Goal: Task Accomplishment & Management: Use online tool/utility

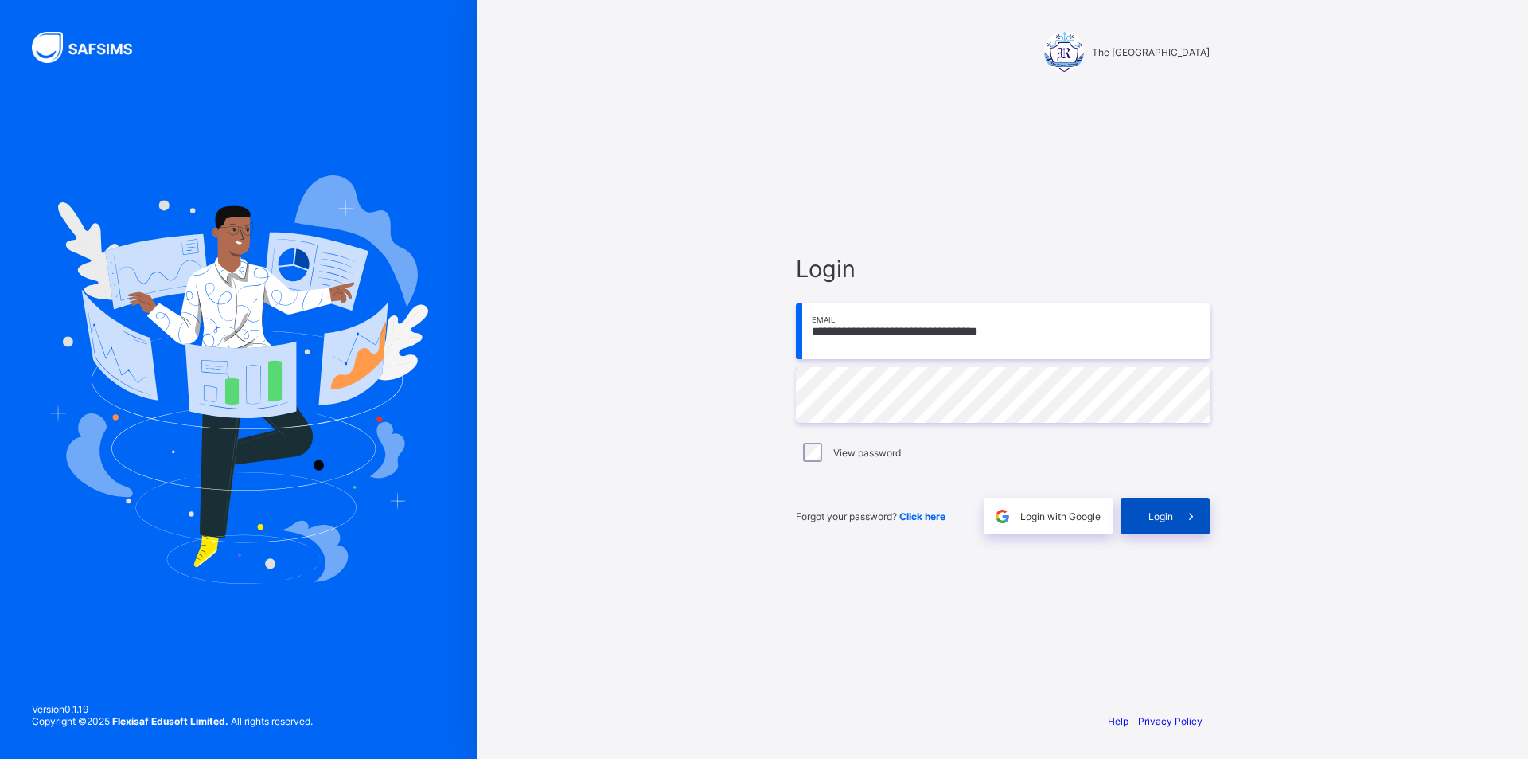
click at [1157, 520] on span "Login" at bounding box center [1161, 516] width 25 height 12
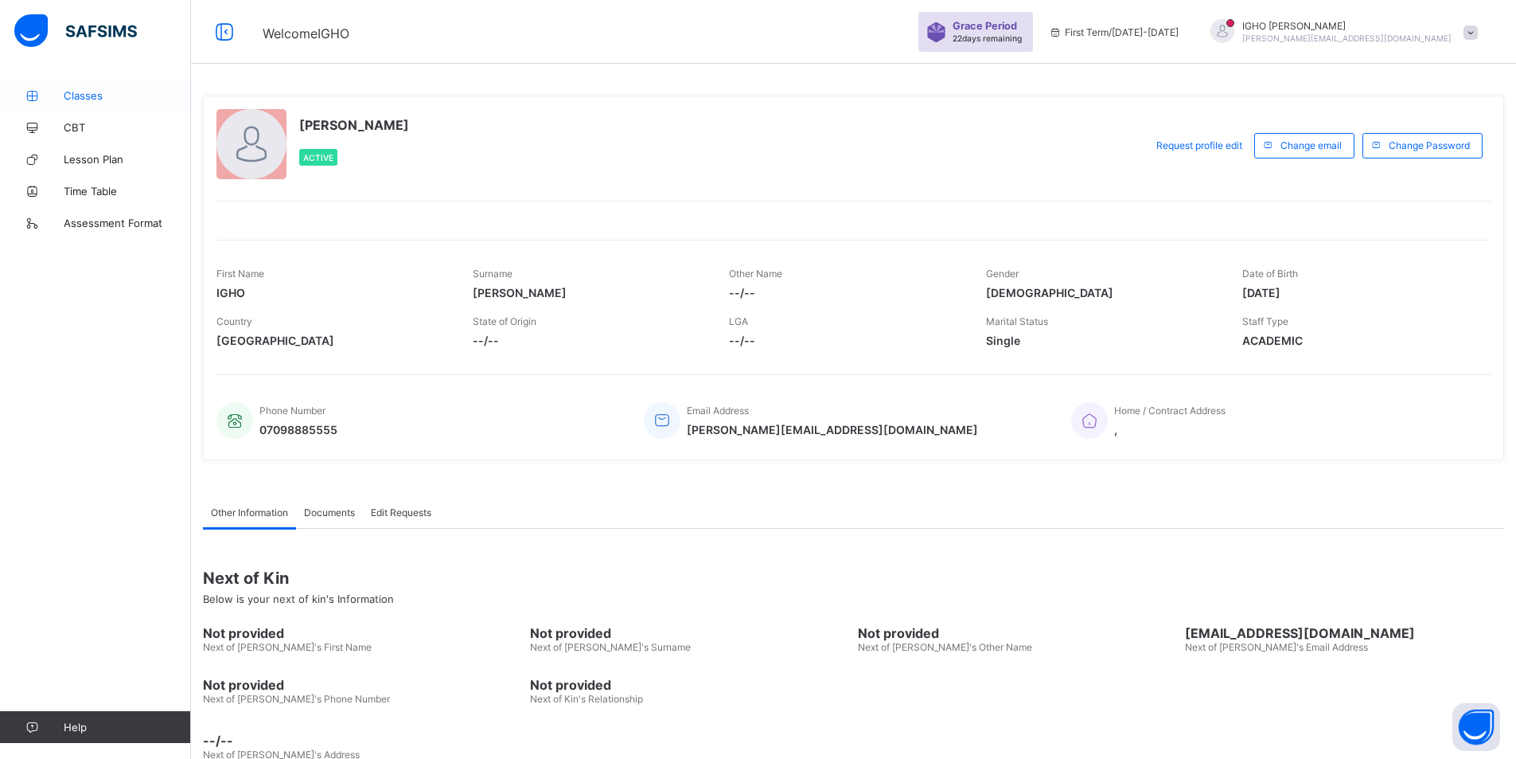
click at [91, 99] on span "Classes" at bounding box center [127, 95] width 127 height 13
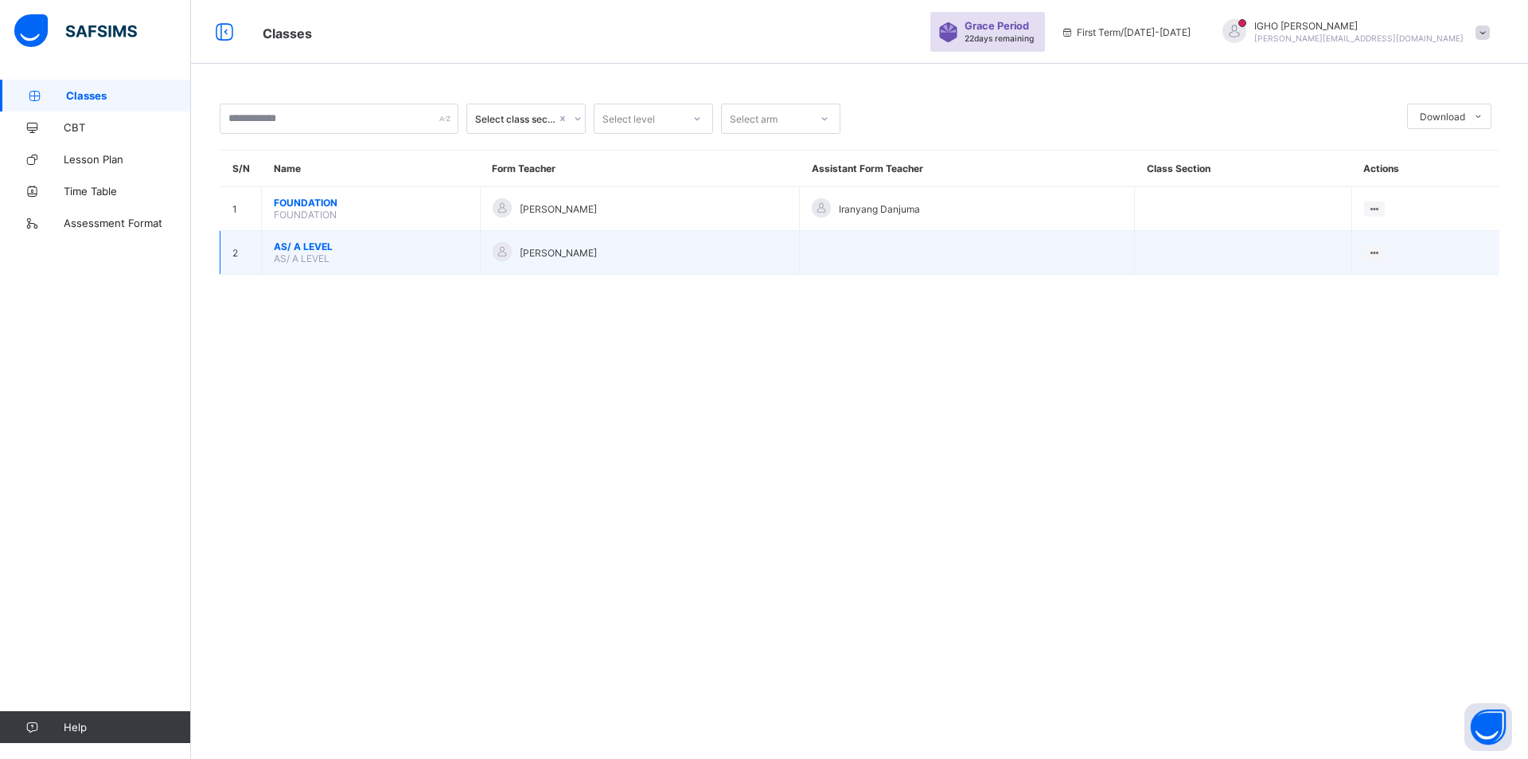
click at [296, 246] on span "AS/ A LEVEL" at bounding box center [371, 246] width 194 height 12
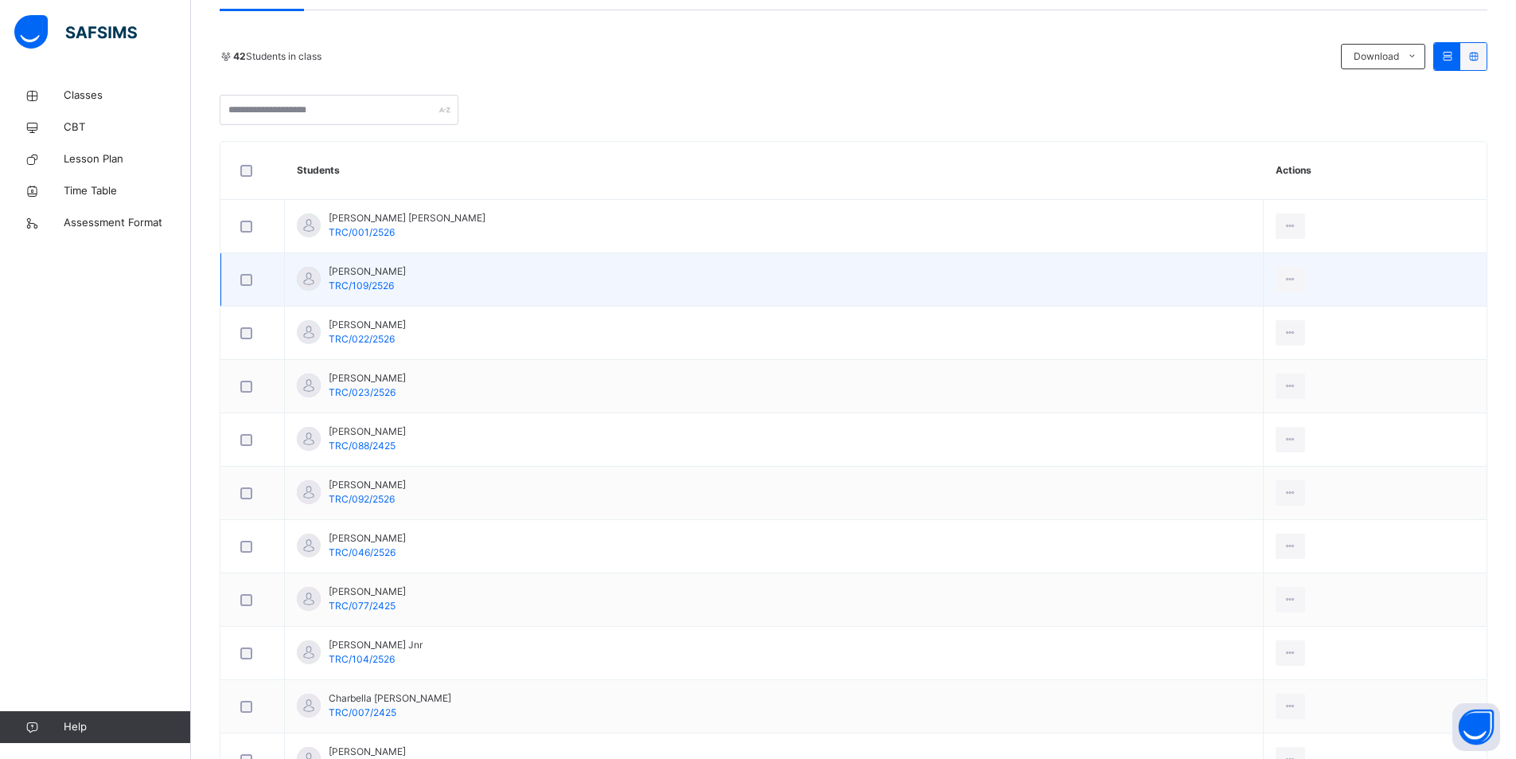
scroll to position [398, 0]
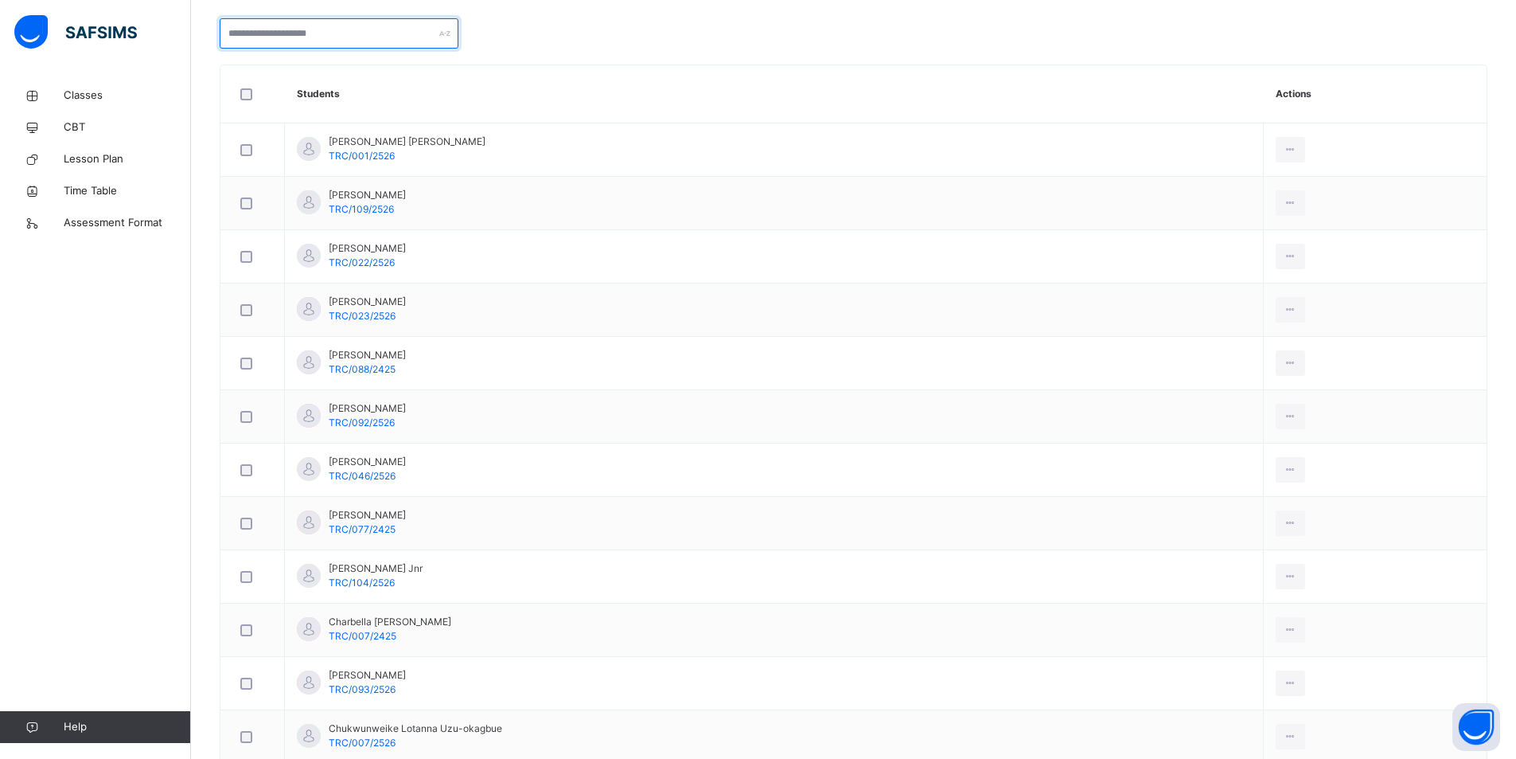
click at [339, 34] on input "text" at bounding box center [339, 33] width 239 height 30
type input "*"
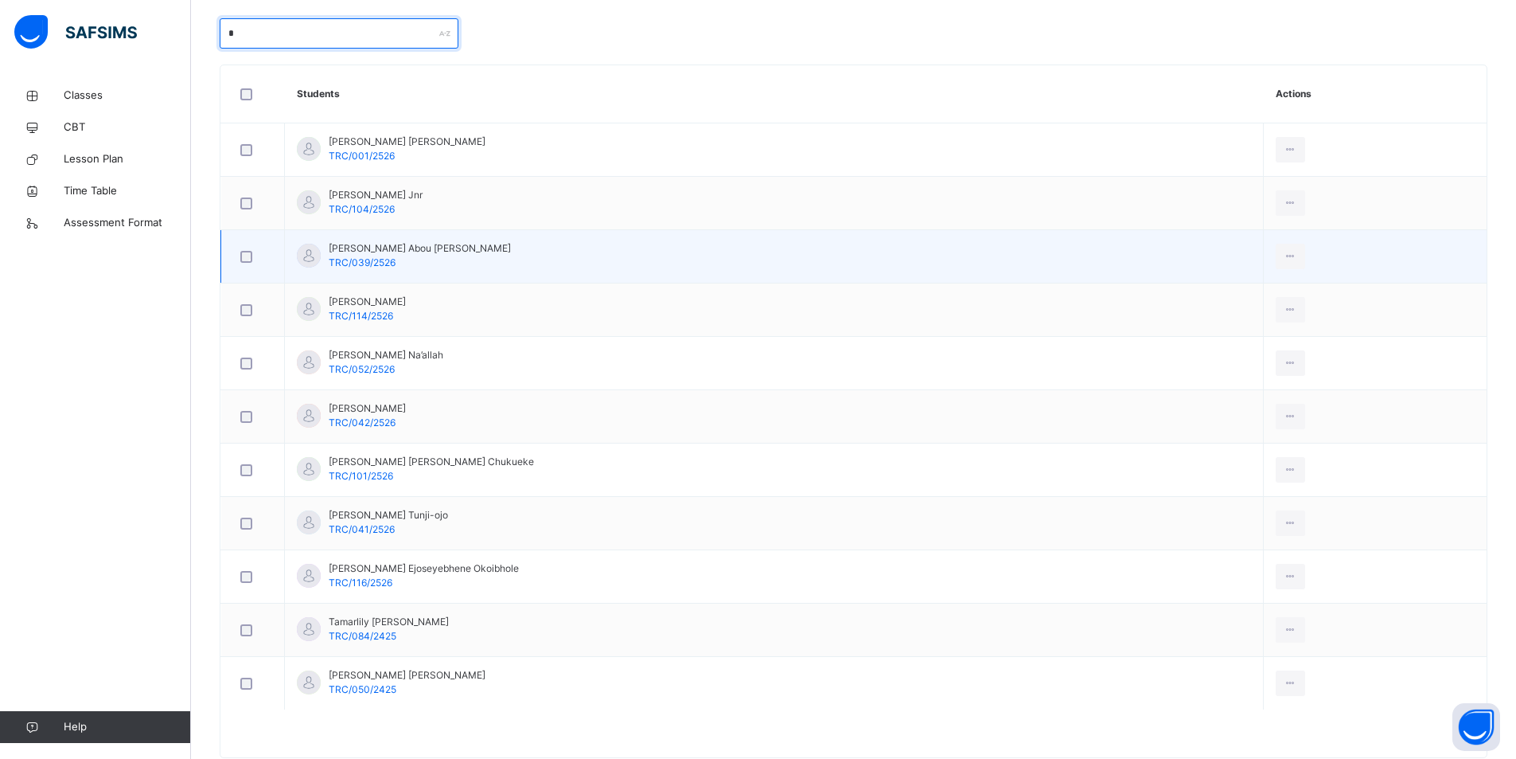
type input "*"
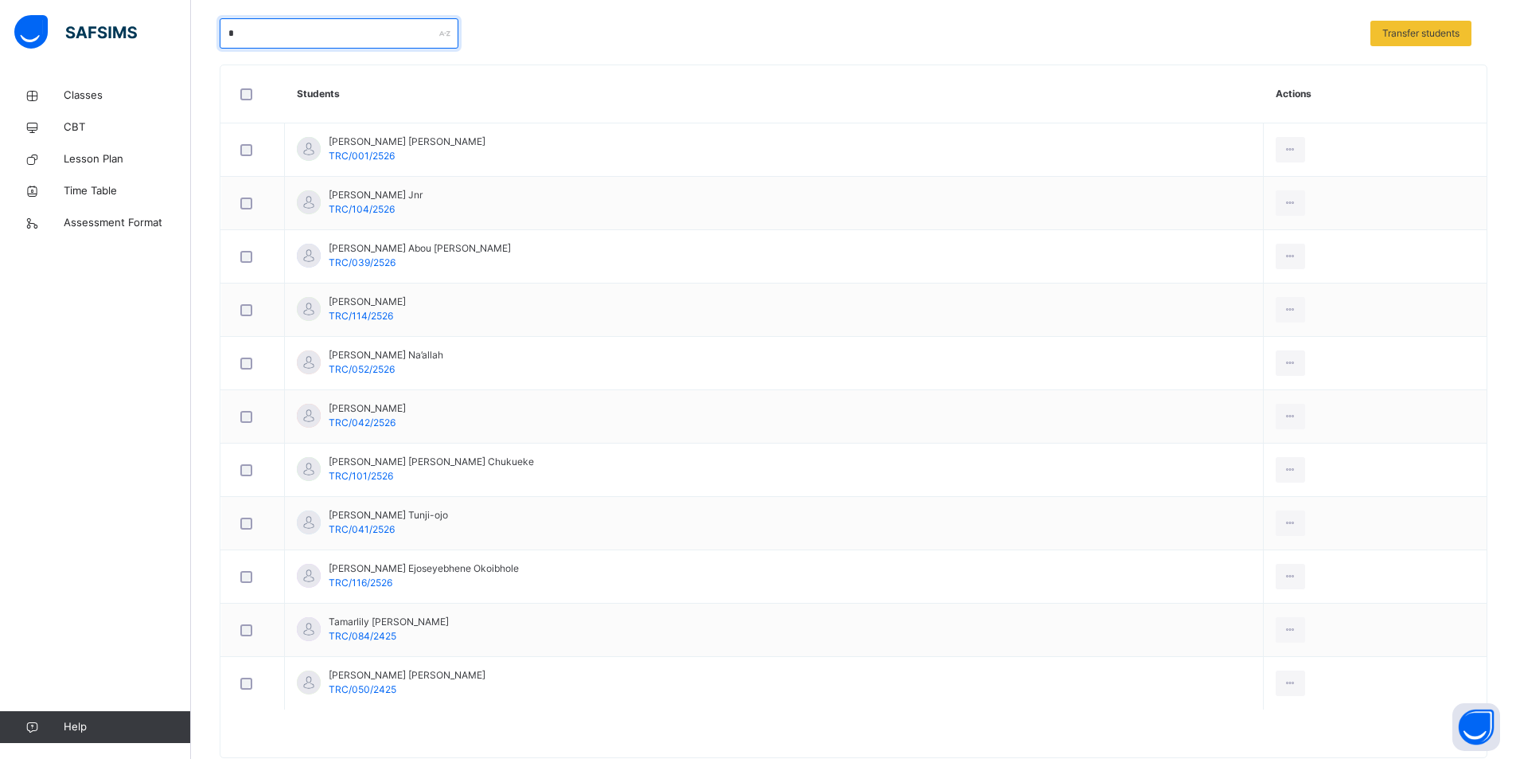
click at [273, 32] on input "*" at bounding box center [339, 33] width 239 height 30
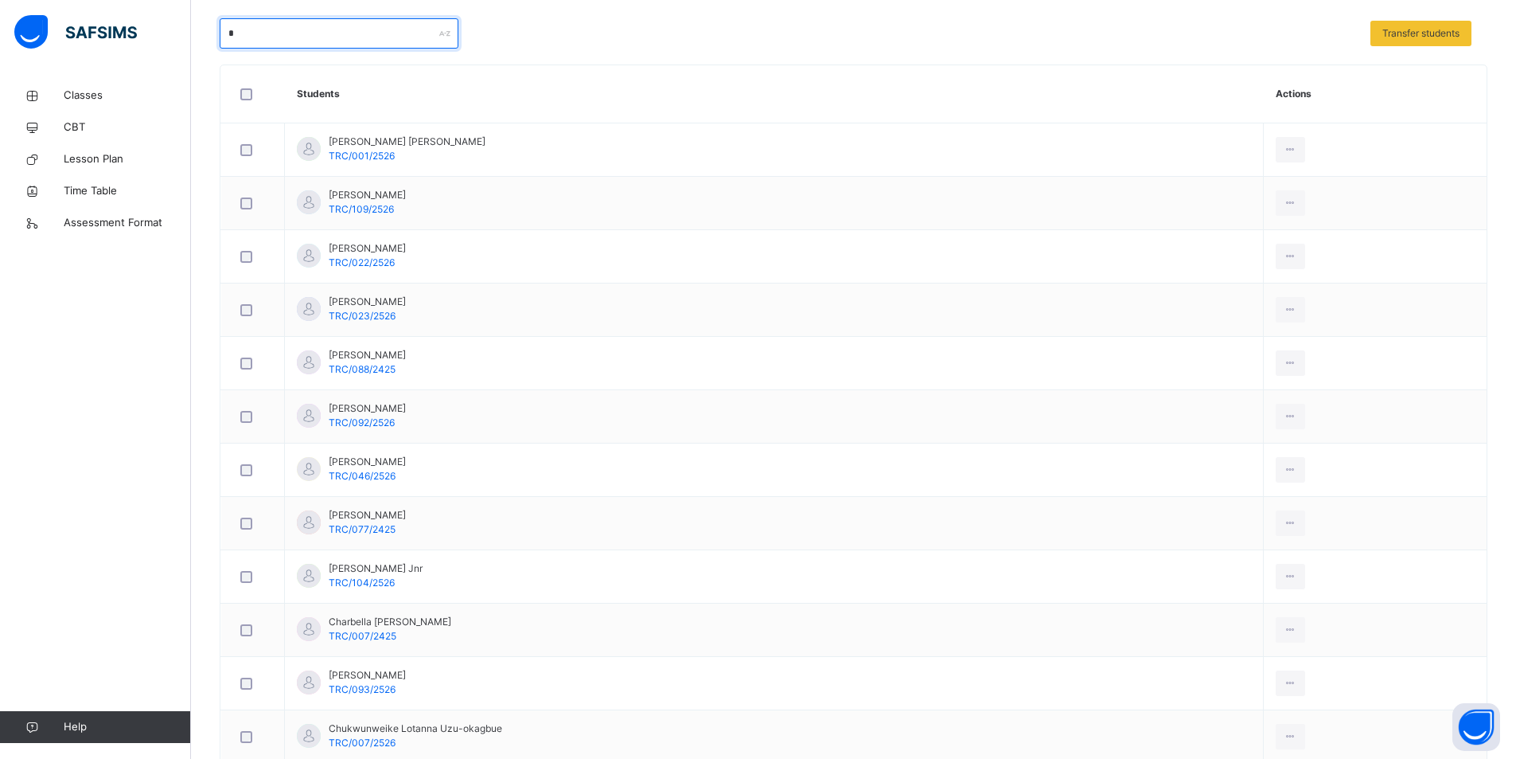
scroll to position [224, 0]
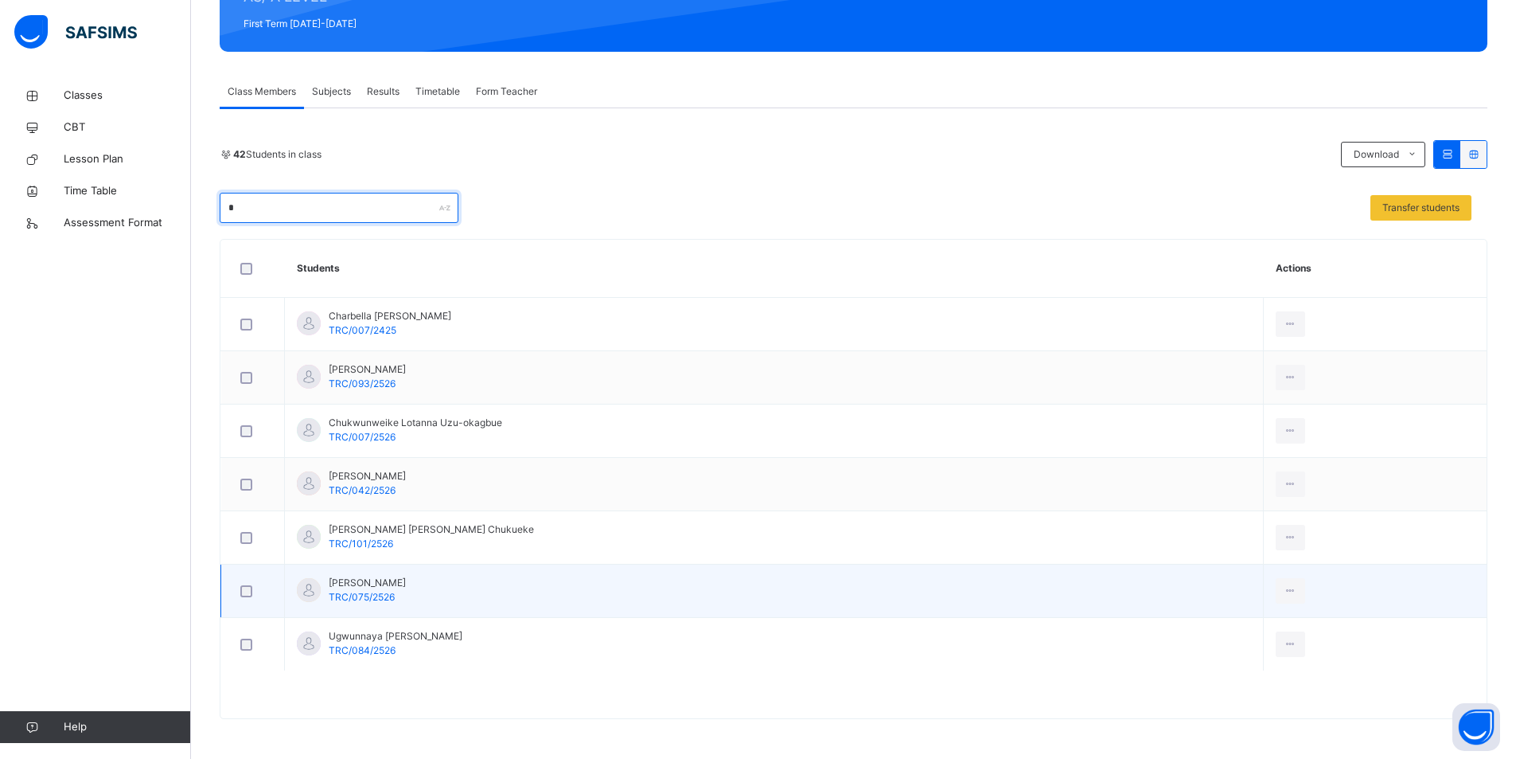
type input "*"
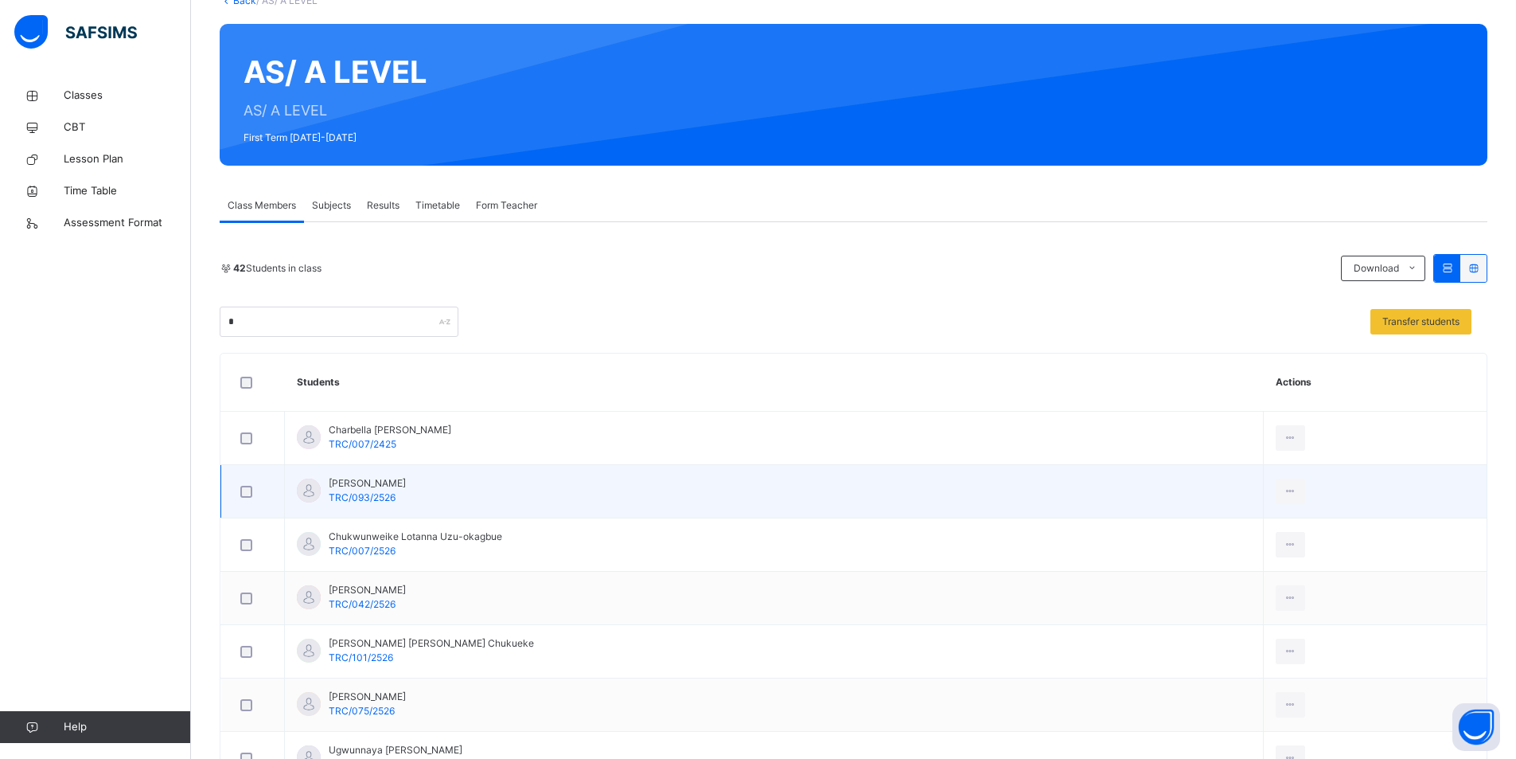
scroll to position [0, 0]
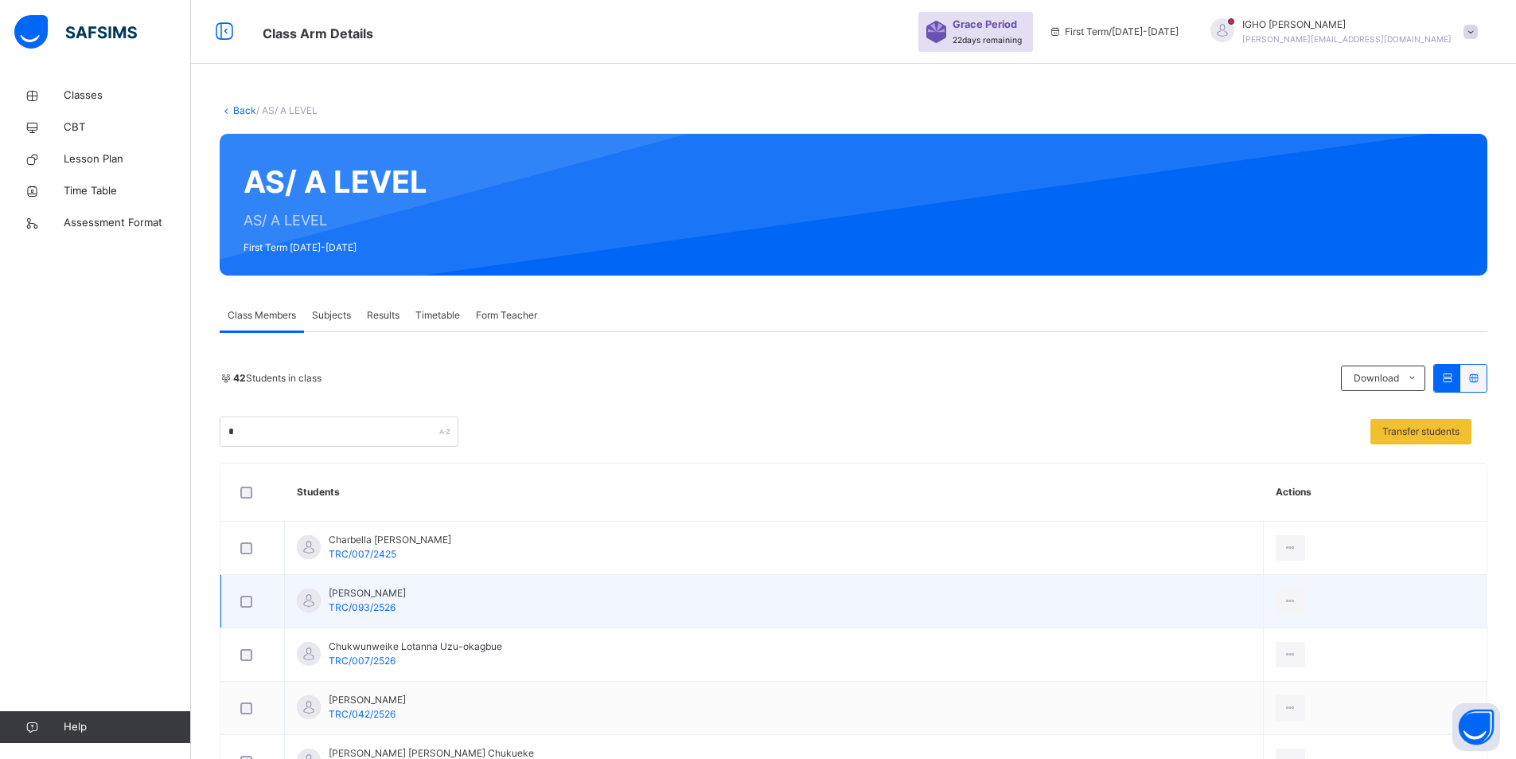
click at [521, 604] on td "[PERSON_NAME] TRC/093/2526" at bounding box center [774, 601] width 979 height 53
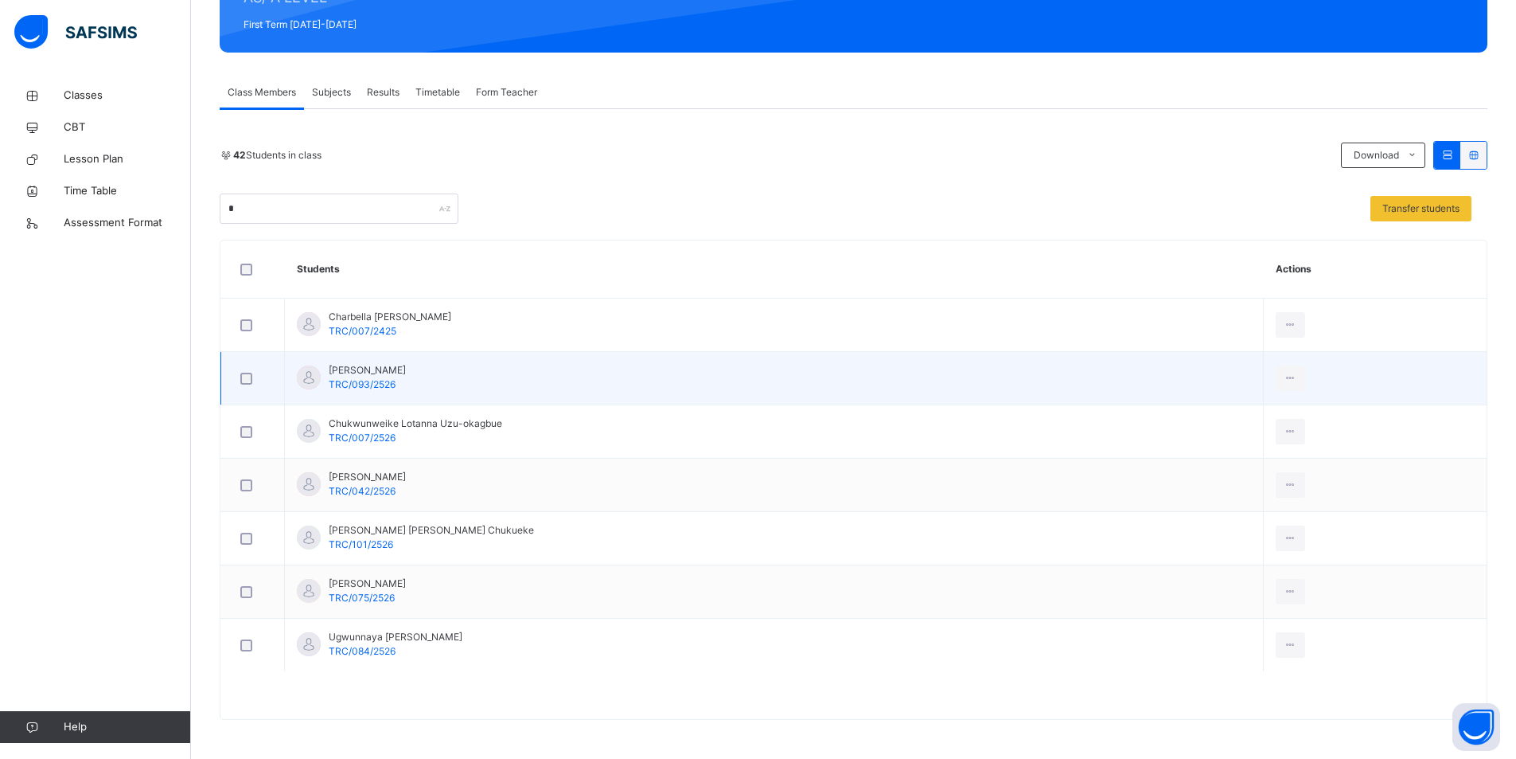
scroll to position [224, 0]
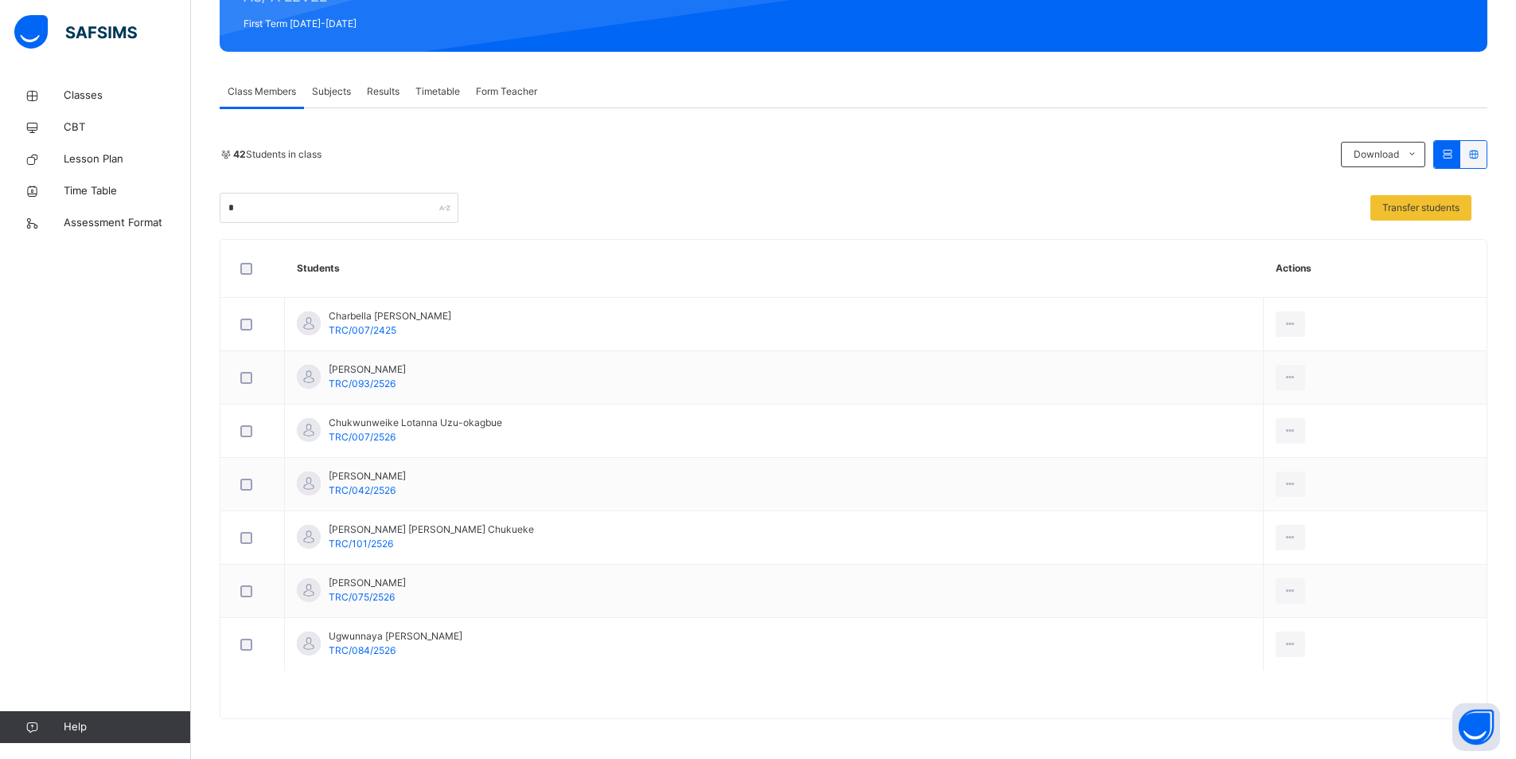
click at [280, 92] on span "Class Members" at bounding box center [262, 91] width 68 height 14
click at [384, 89] on span "Results" at bounding box center [383, 91] width 33 height 14
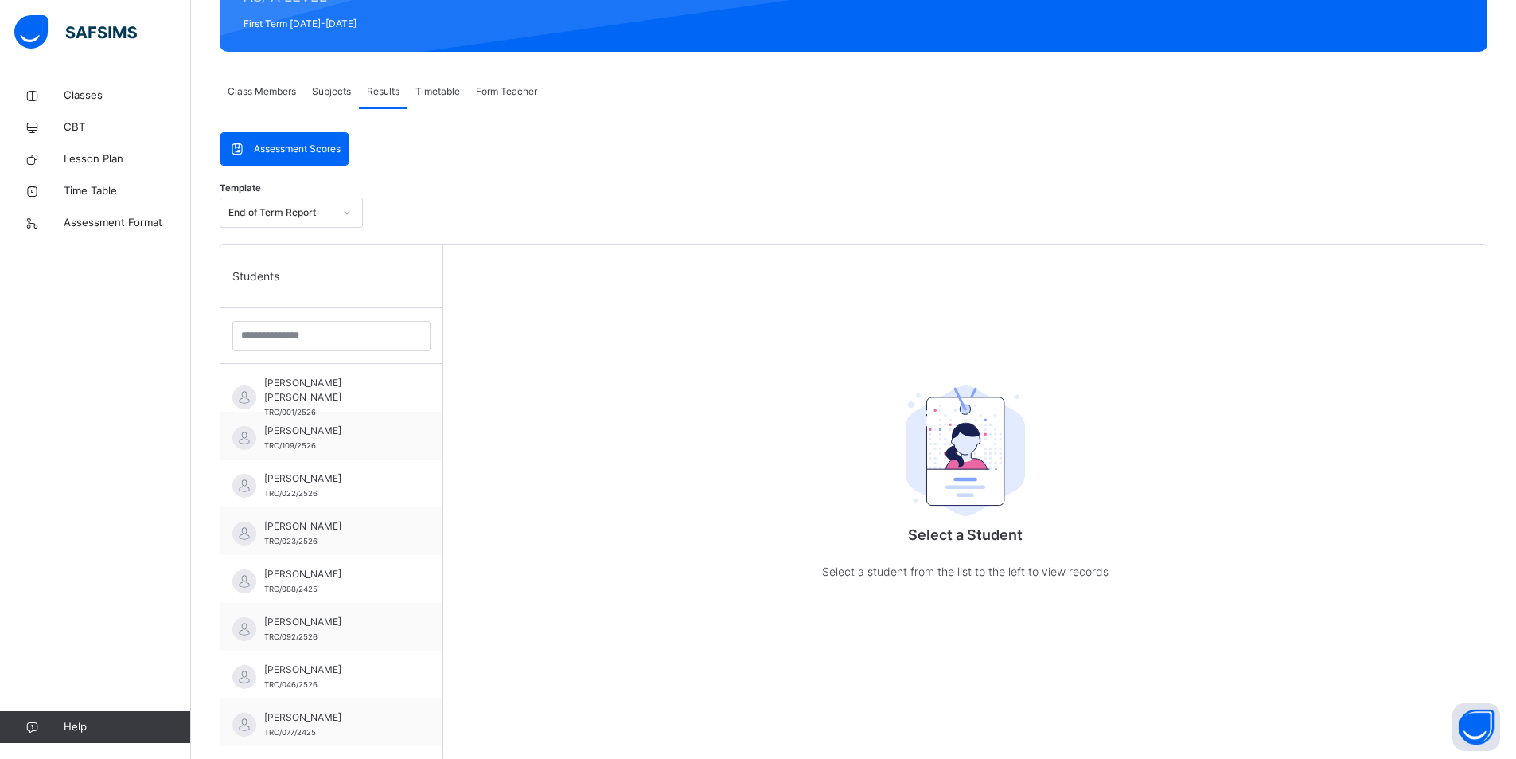
click at [247, 90] on span "Class Members" at bounding box center [262, 91] width 68 height 14
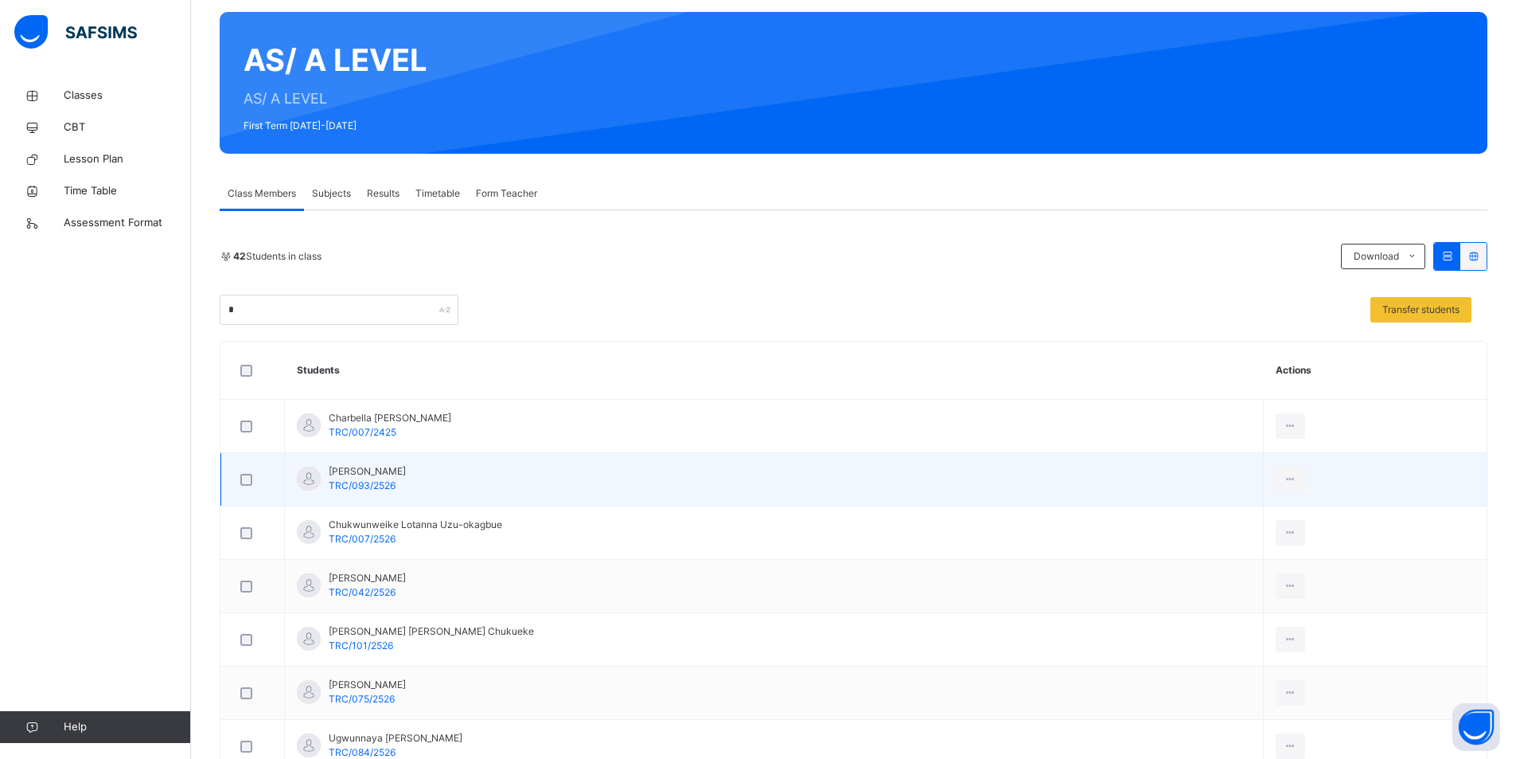
scroll to position [0, 0]
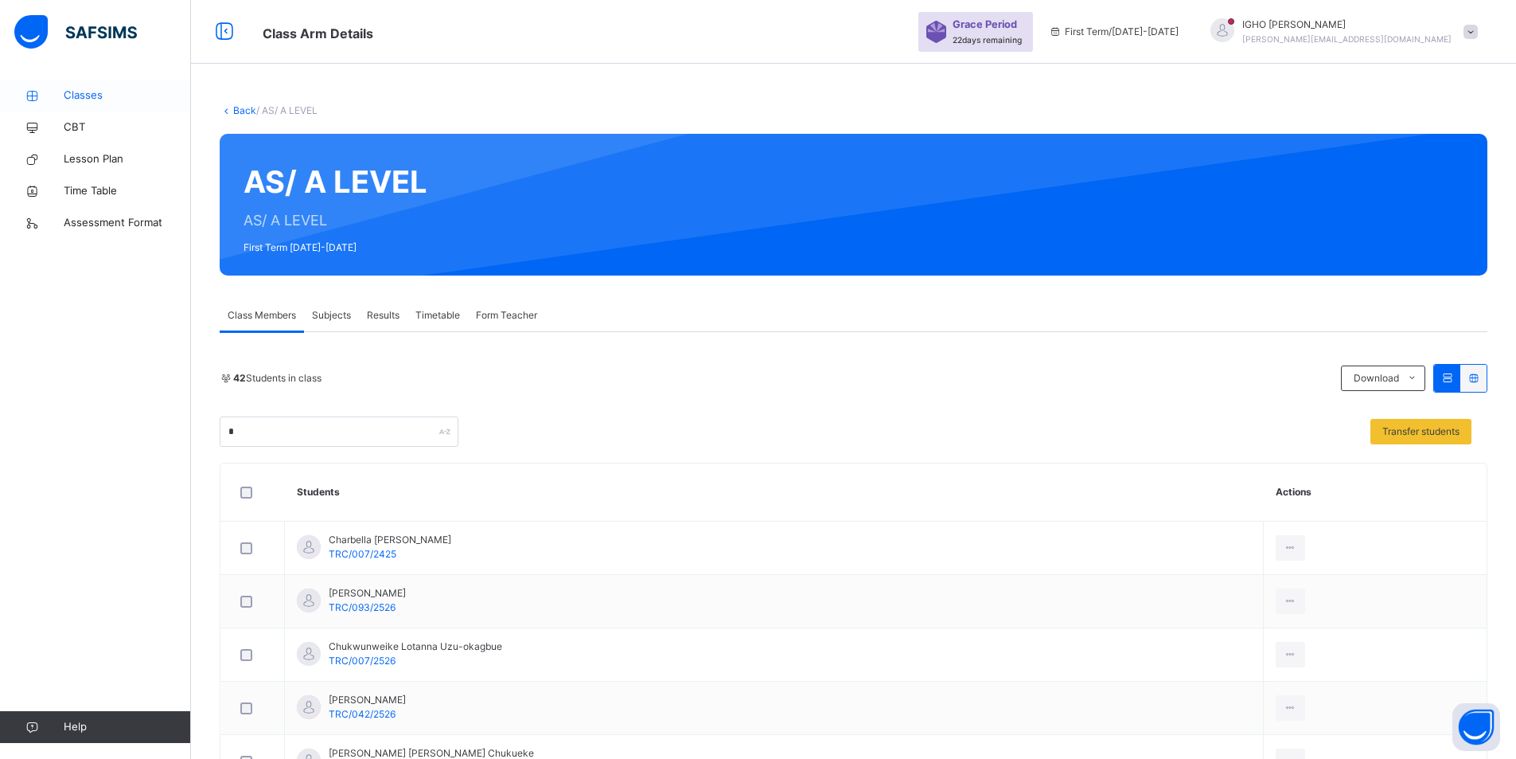
click at [78, 93] on span "Classes" at bounding box center [127, 96] width 127 height 16
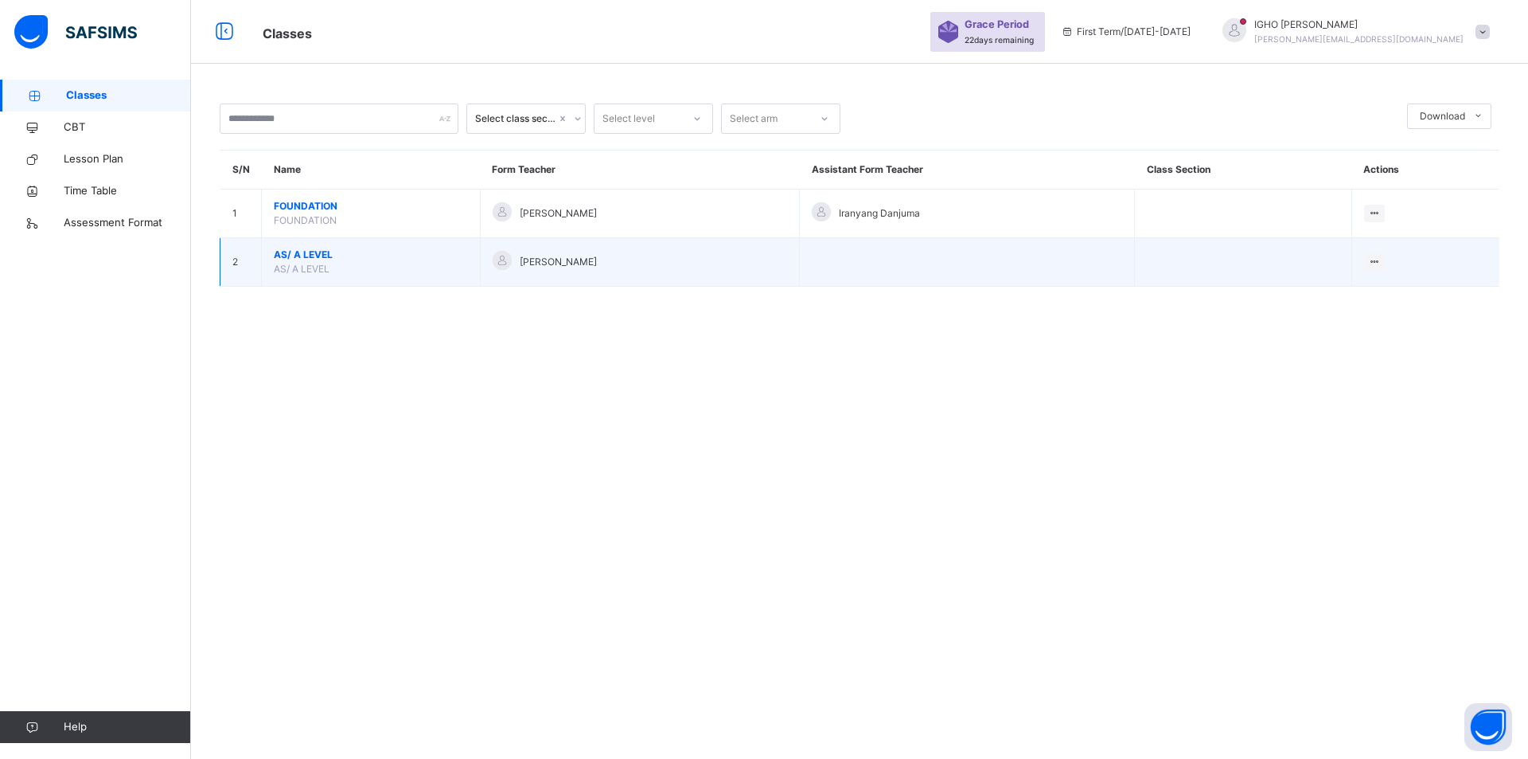
click at [310, 257] on span "AS/ A LEVEL" at bounding box center [371, 255] width 194 height 14
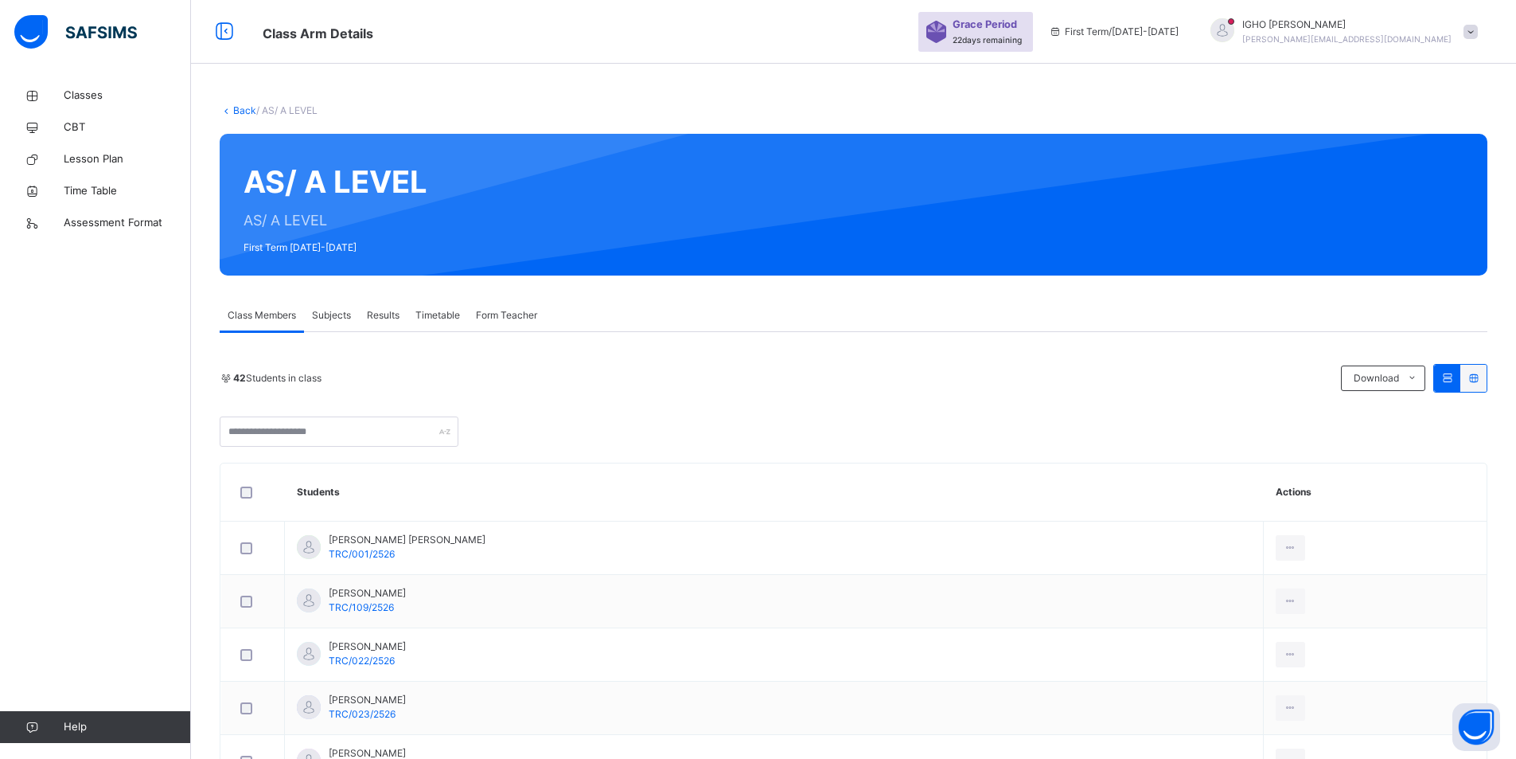
click at [340, 313] on span "Subjects" at bounding box center [331, 315] width 39 height 14
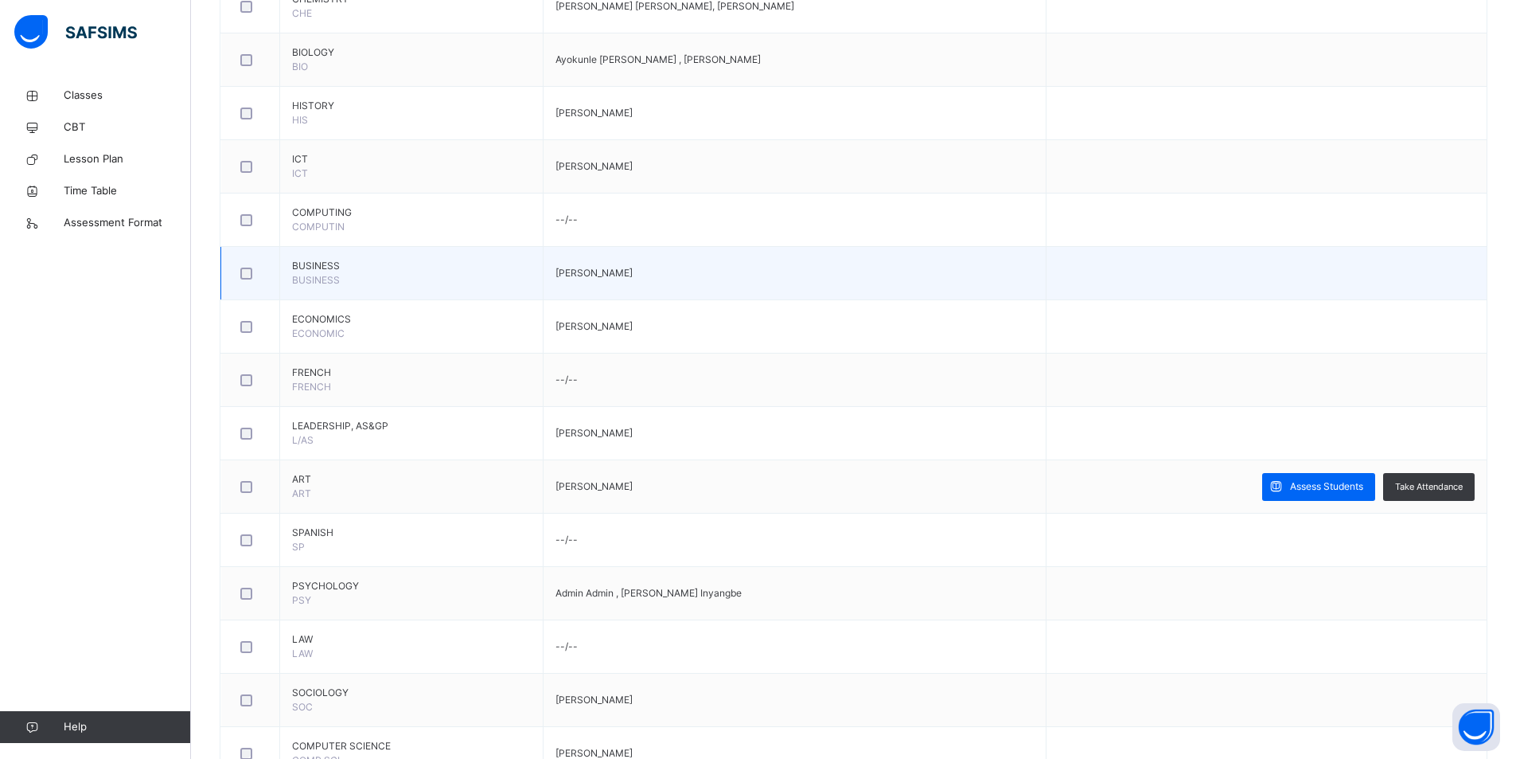
scroll to position [857, 0]
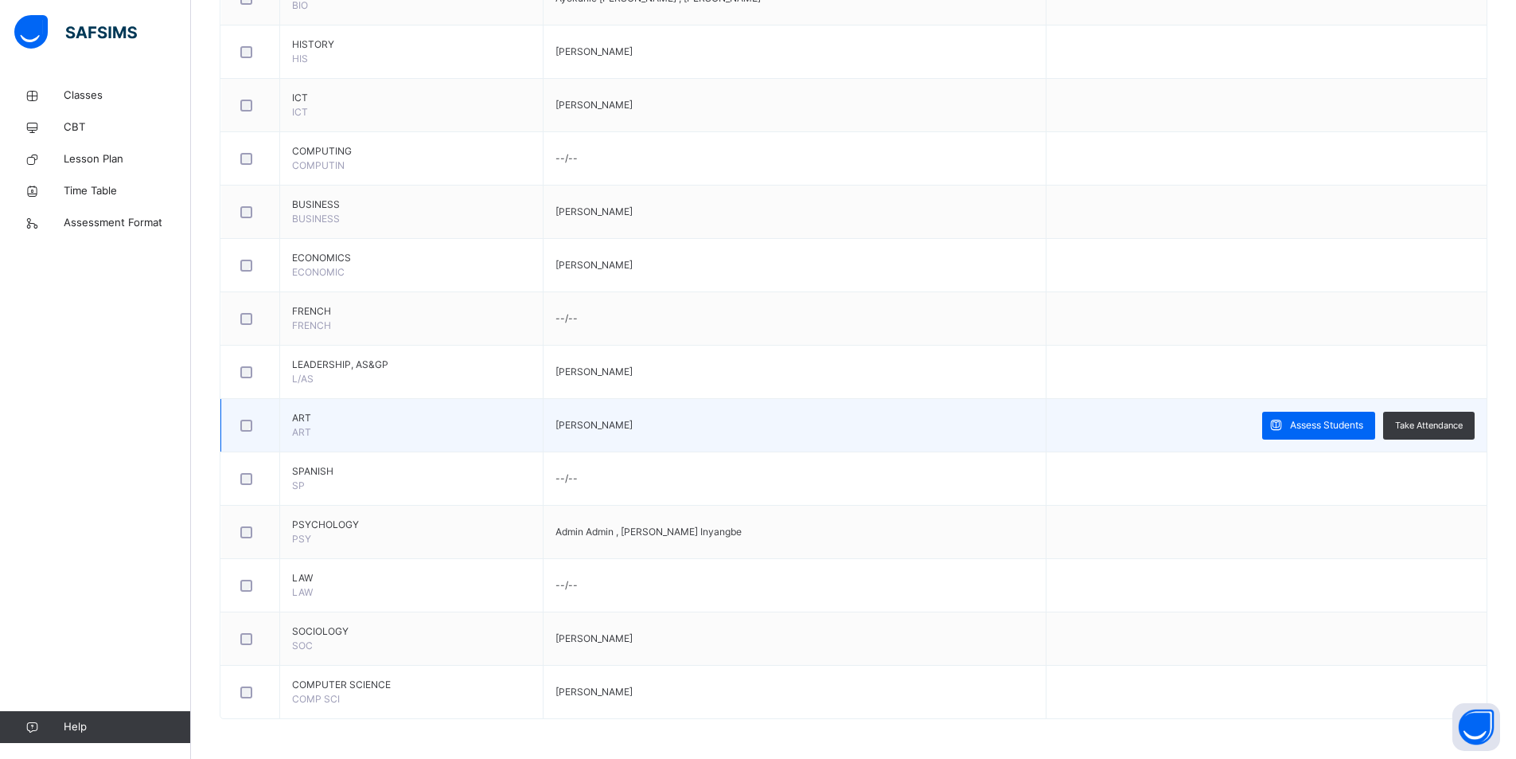
click at [312, 426] on td "ART ART" at bounding box center [411, 425] width 263 height 53
click at [1337, 430] on span "Assess Students" at bounding box center [1326, 425] width 73 height 14
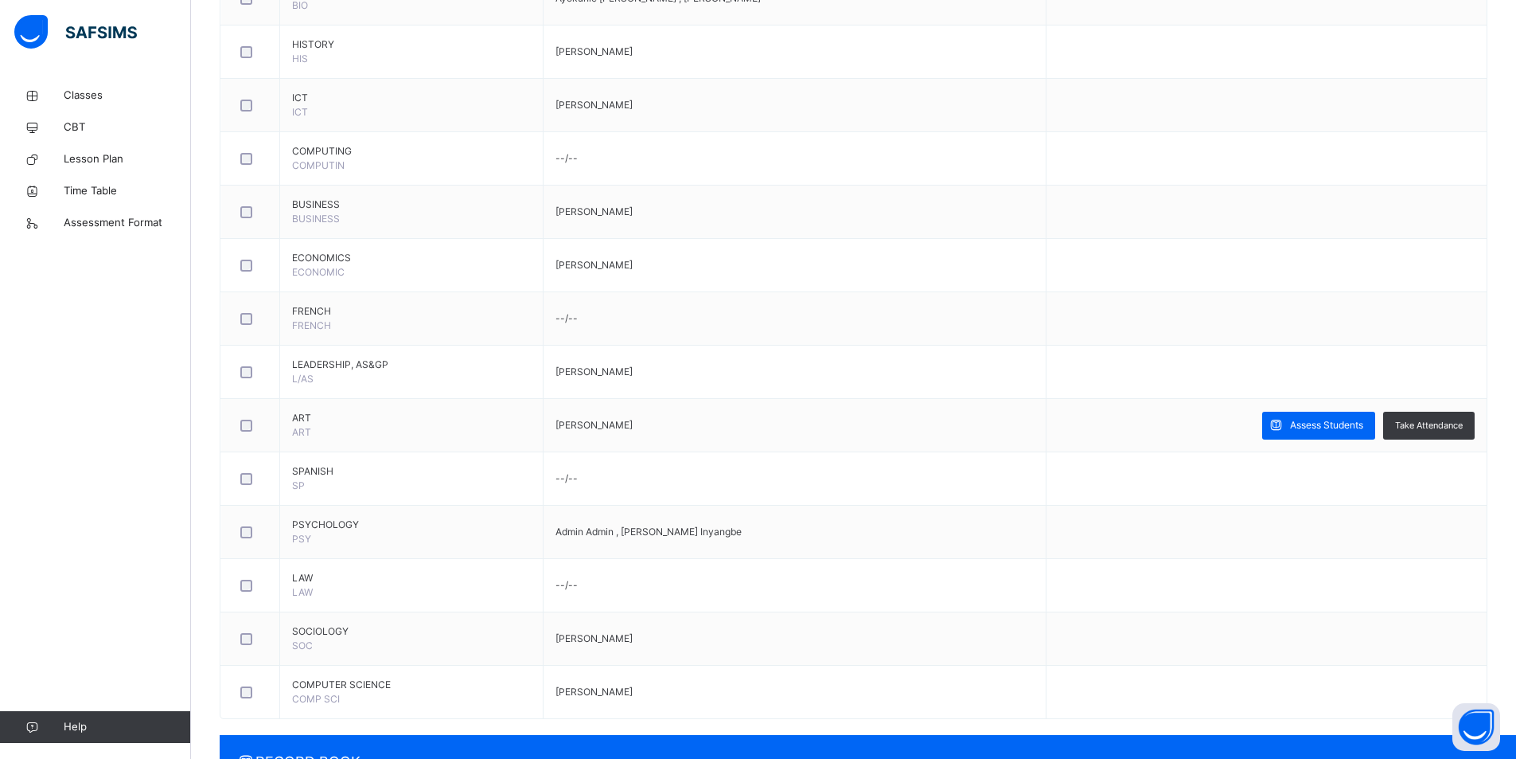
scroll to position [0, 0]
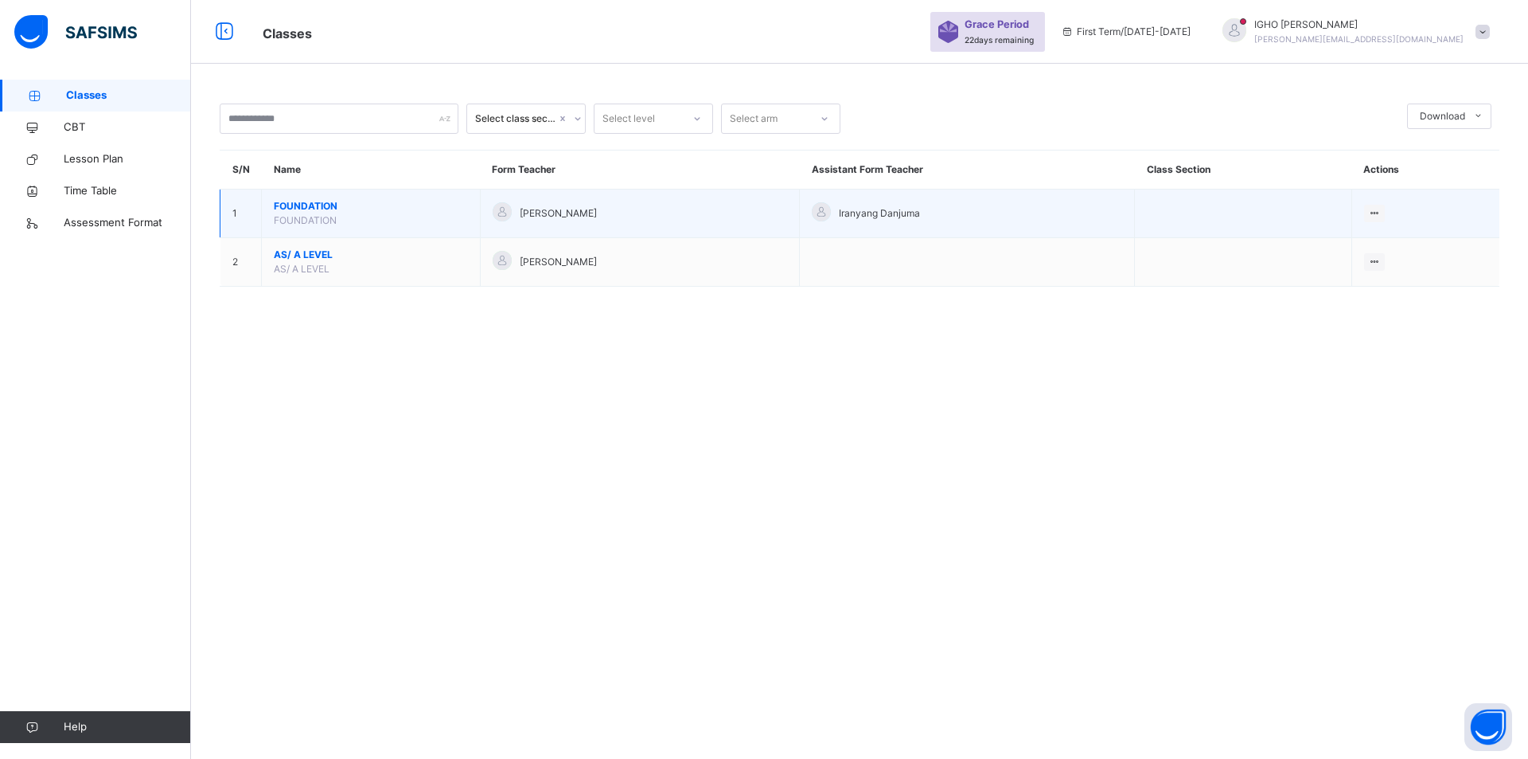
click at [321, 206] on span "FOUNDATION" at bounding box center [371, 206] width 194 height 14
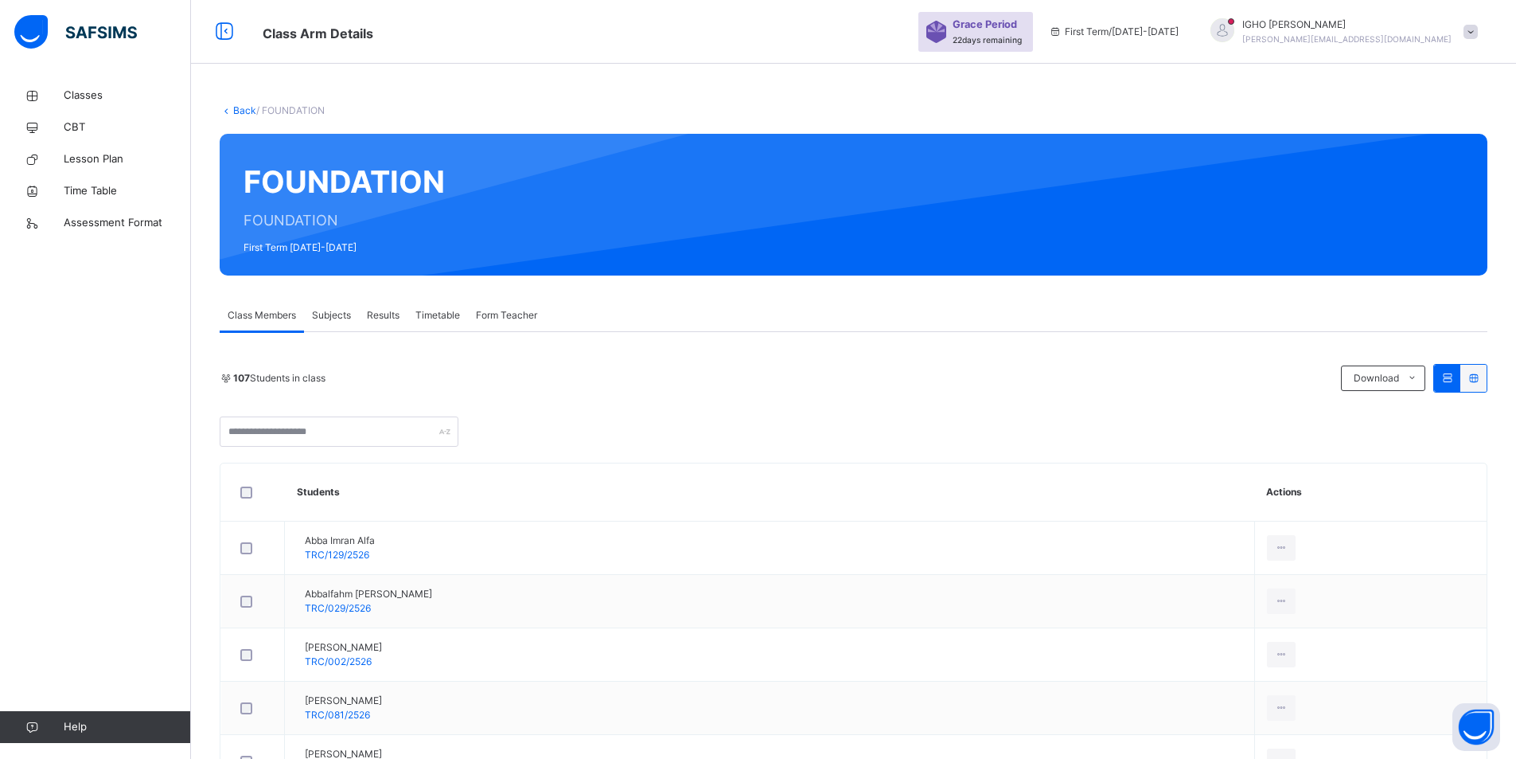
click at [347, 314] on span "Subjects" at bounding box center [331, 315] width 39 height 14
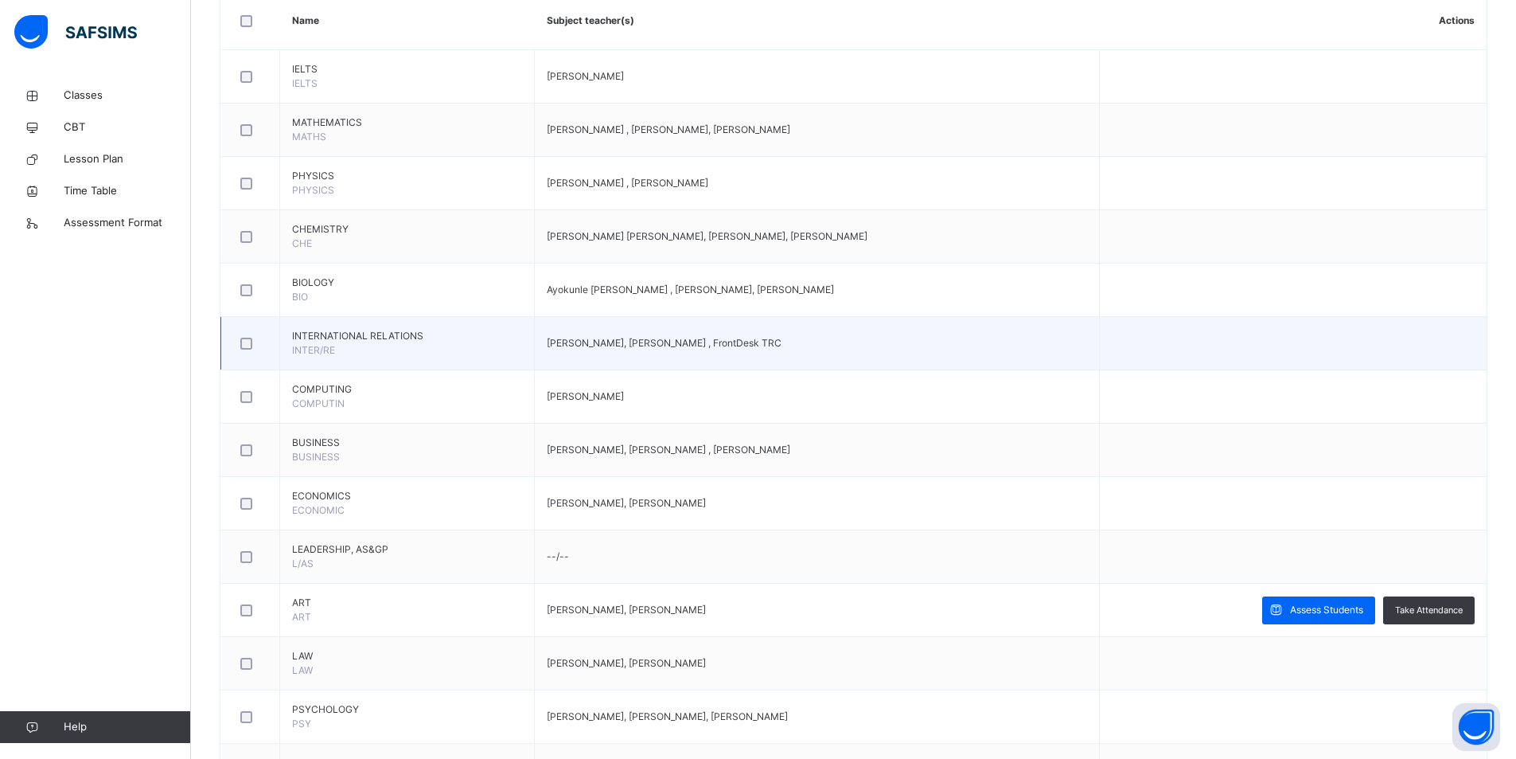
scroll to position [591, 0]
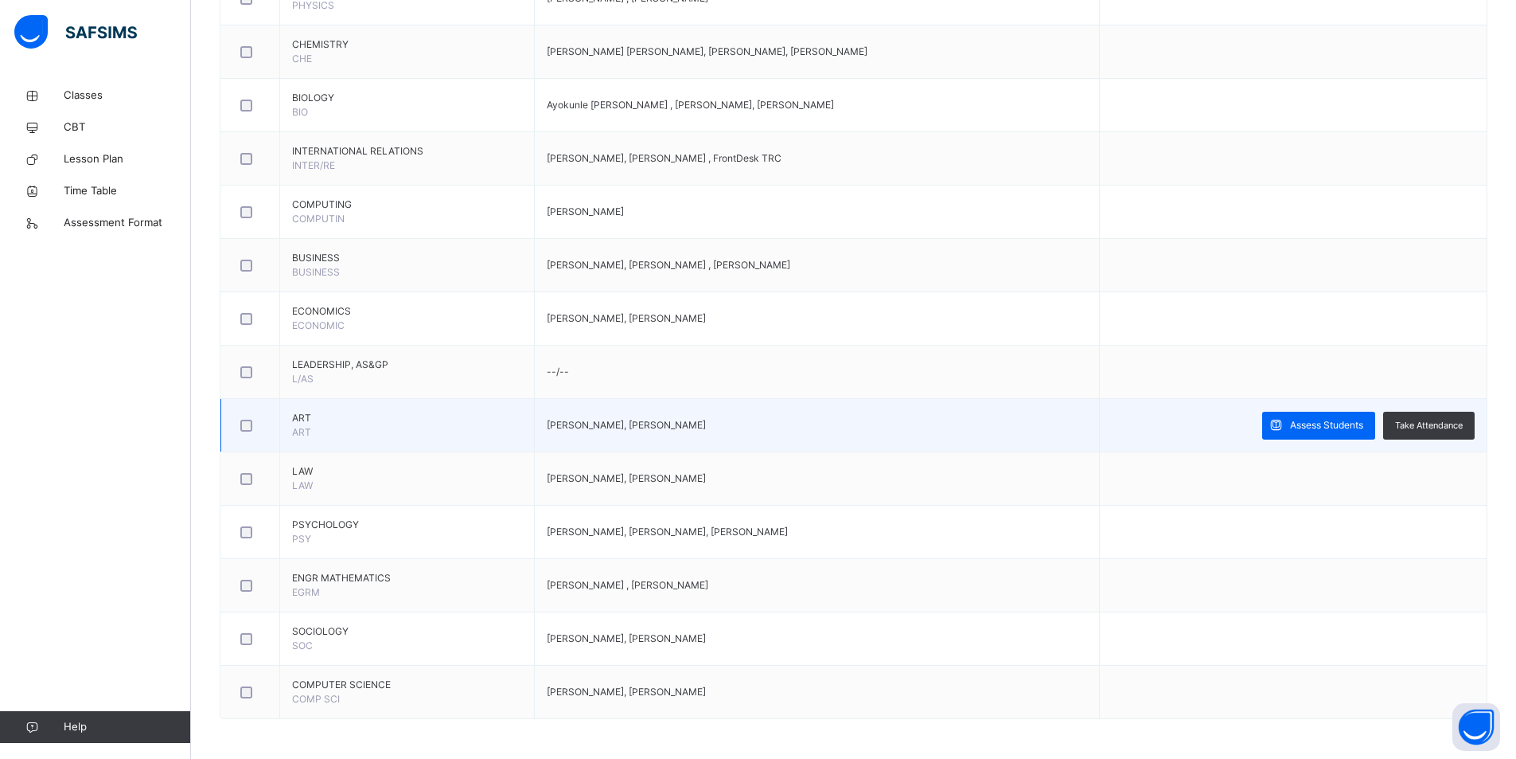
click at [314, 420] on span "ART" at bounding box center [407, 418] width 230 height 14
click at [1321, 425] on span "Assess Students" at bounding box center [1326, 425] width 73 height 14
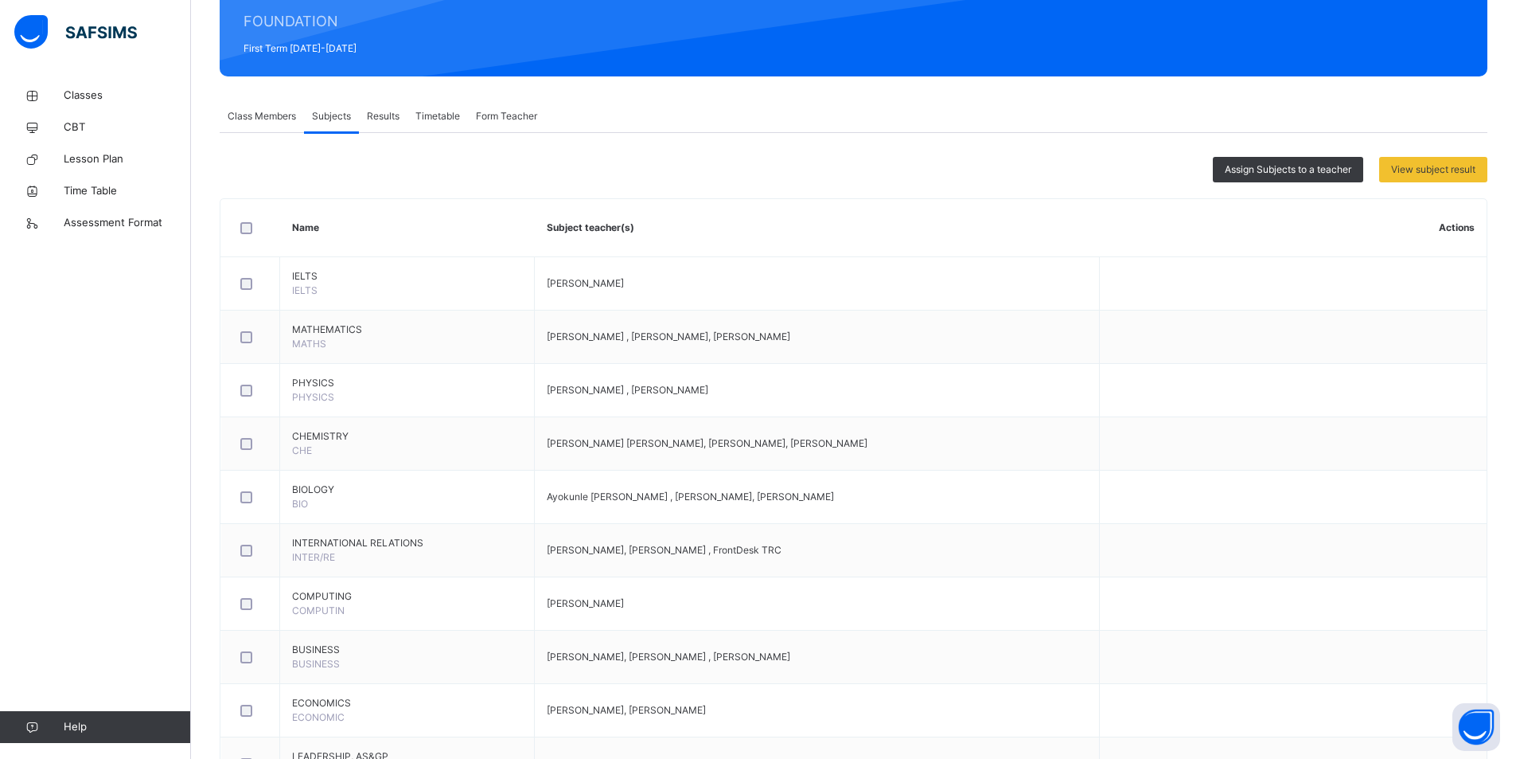
scroll to position [318, 0]
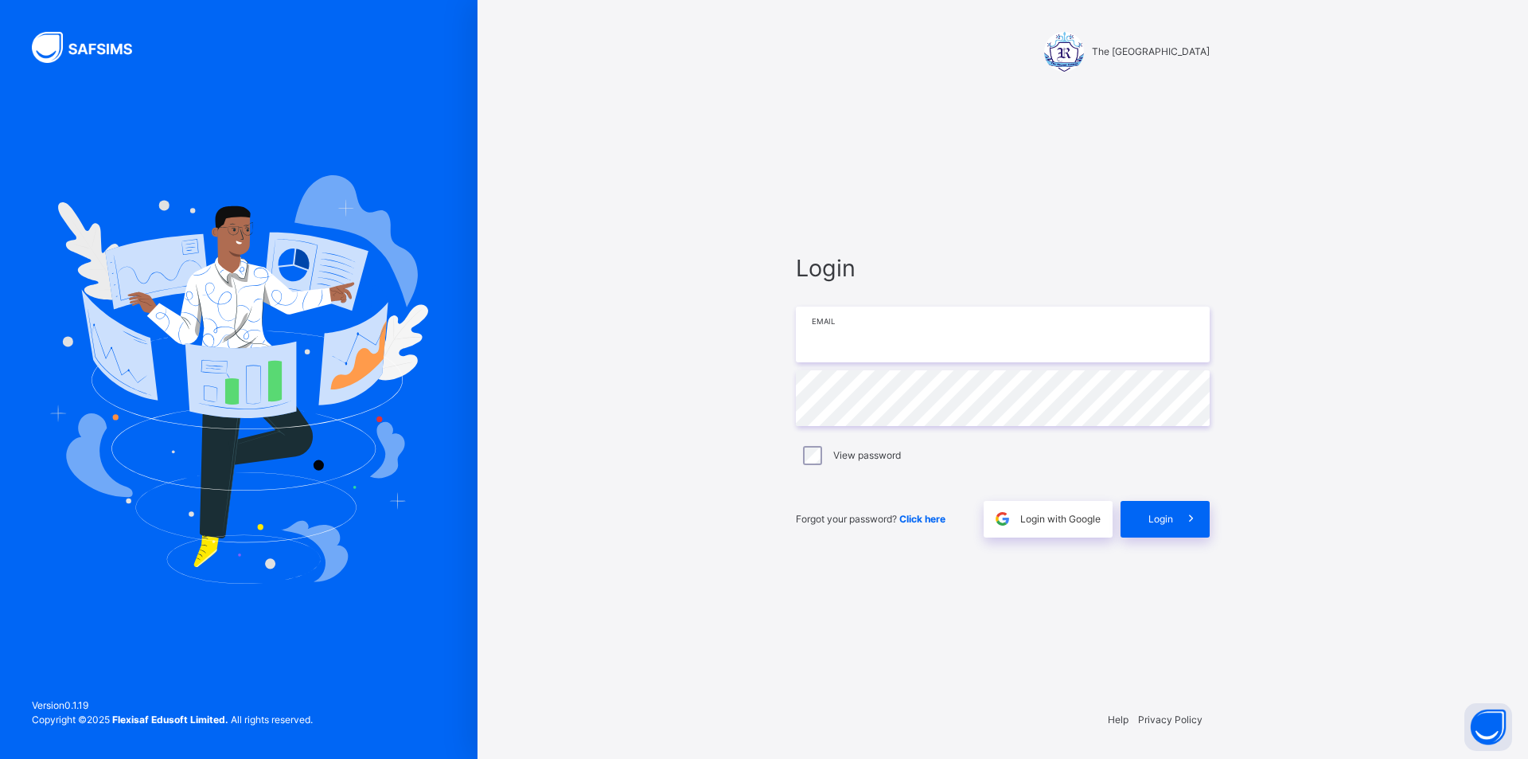
type input "**********"
click at [1164, 516] on span "Login" at bounding box center [1161, 519] width 25 height 14
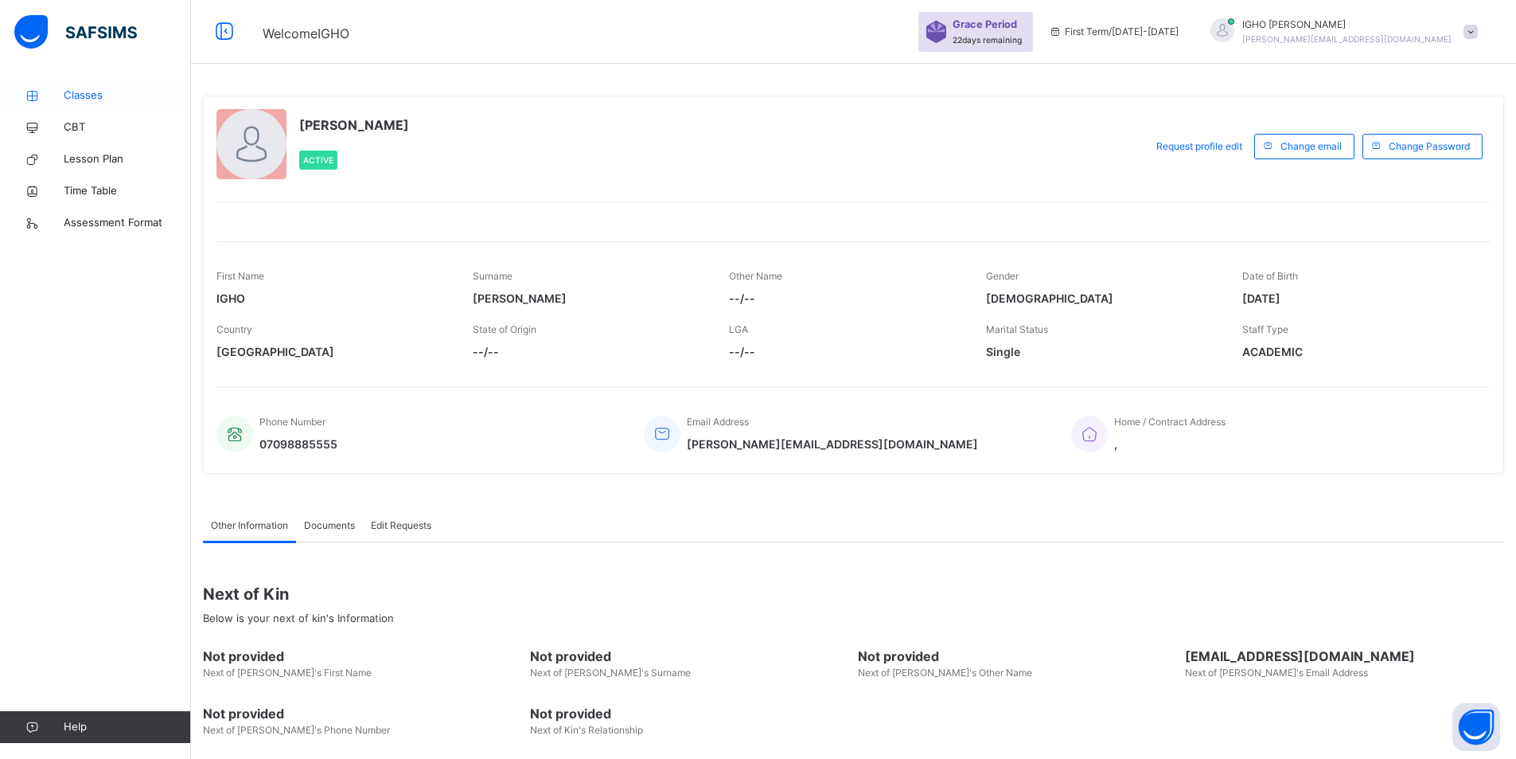
click at [76, 92] on span "Classes" at bounding box center [127, 96] width 127 height 16
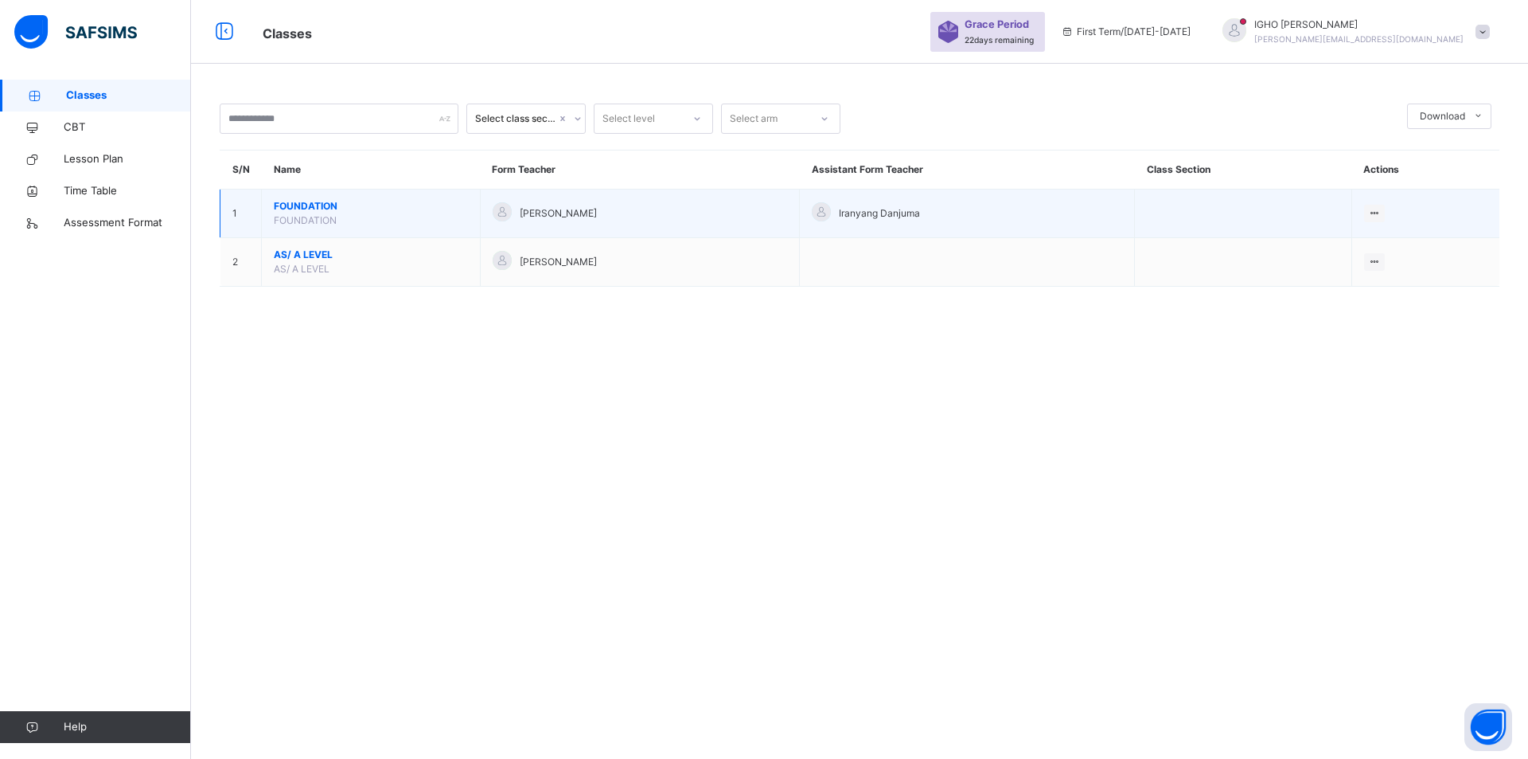
click at [306, 220] on span "FOUNDATION" at bounding box center [305, 220] width 63 height 12
click at [302, 201] on span "FOUNDATION" at bounding box center [371, 206] width 194 height 14
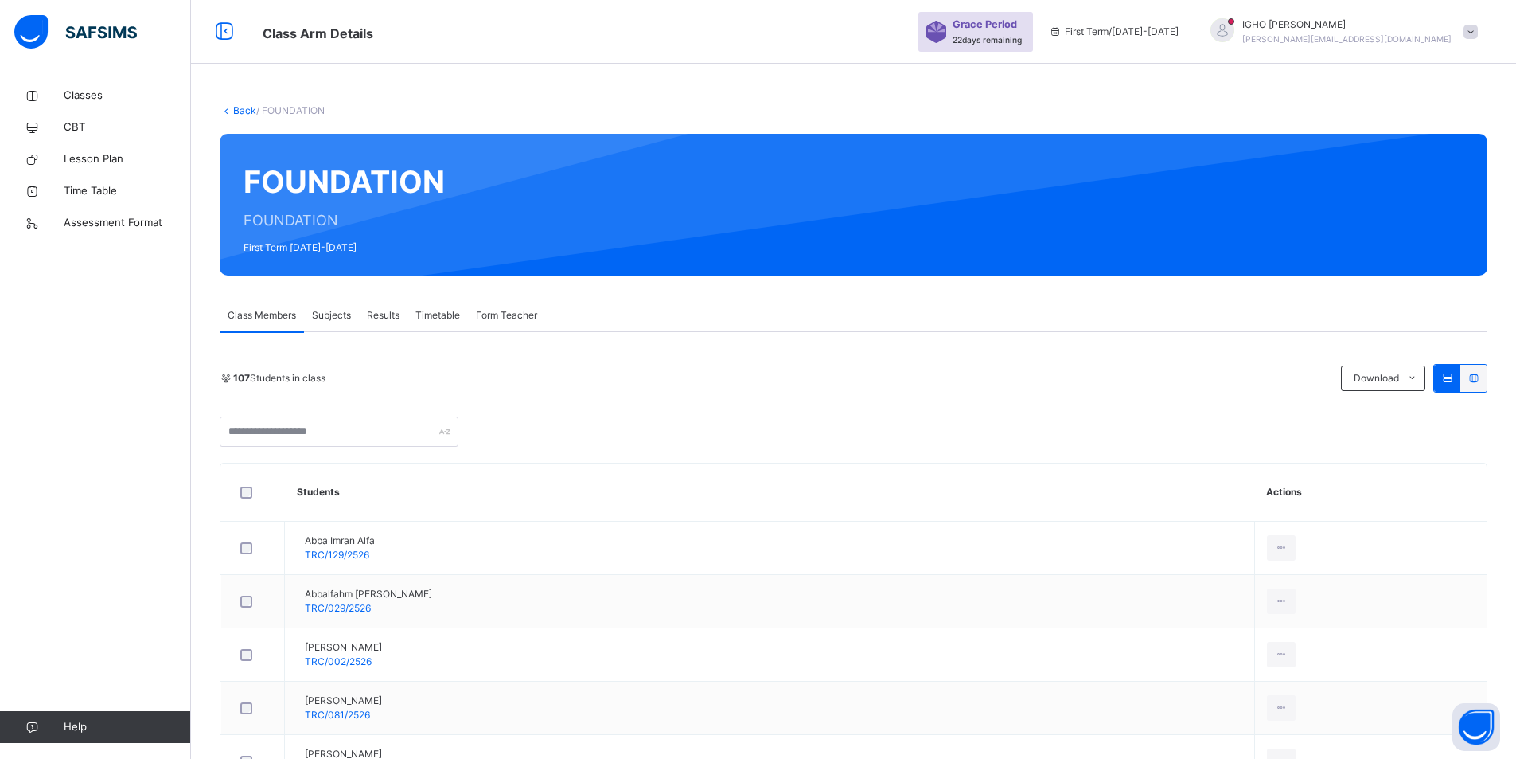
click at [331, 314] on span "Subjects" at bounding box center [331, 315] width 39 height 14
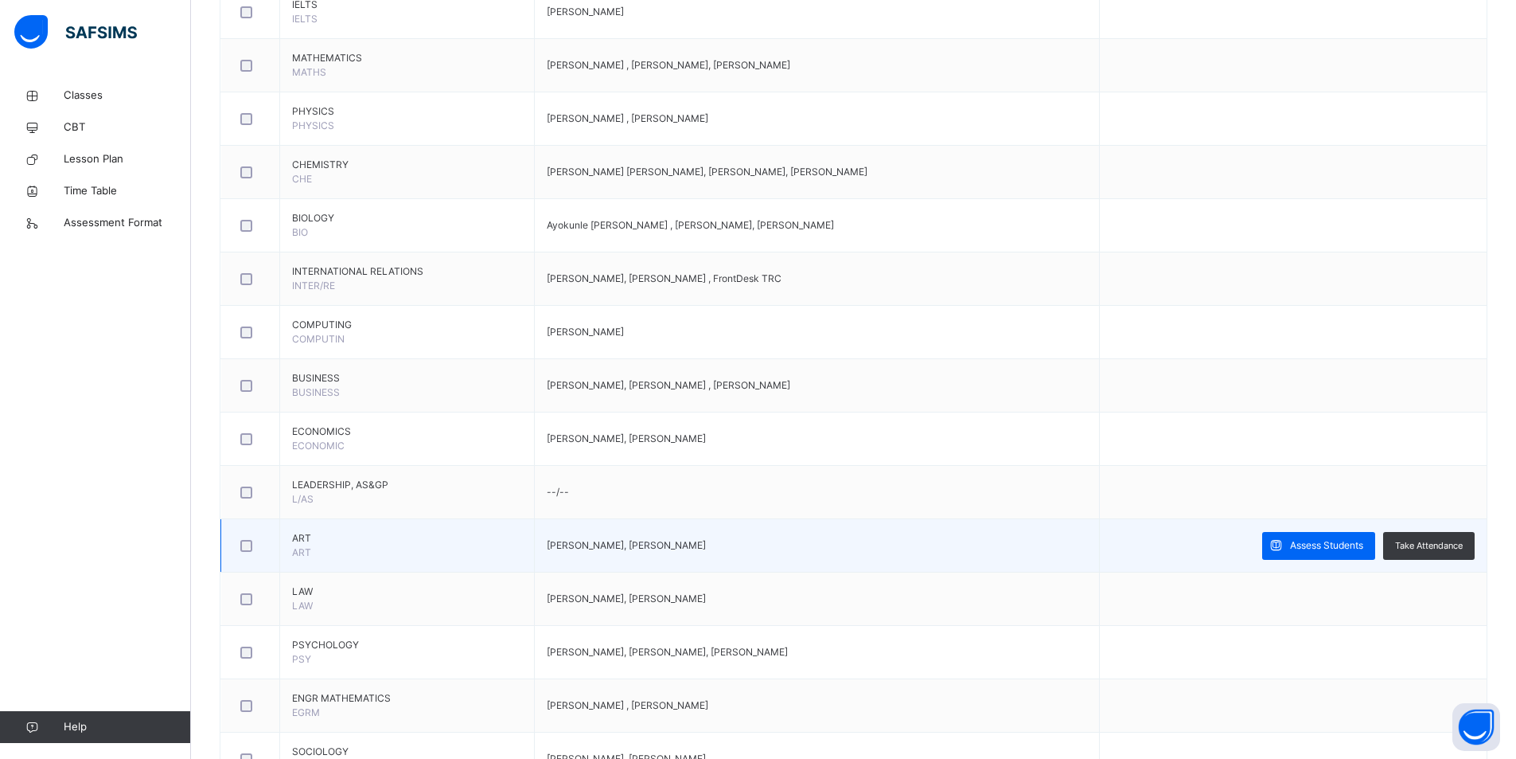
scroll to position [557, 0]
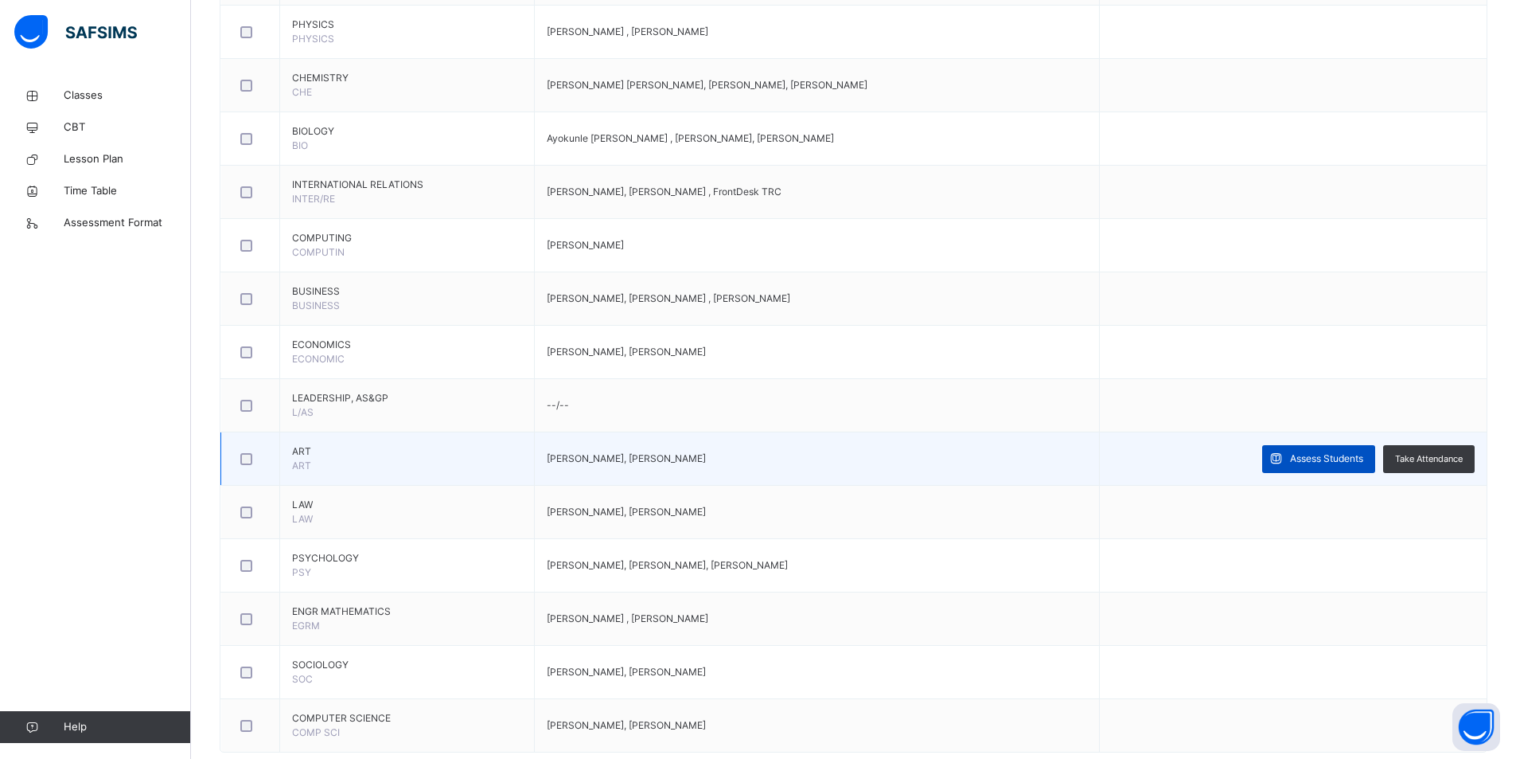
click at [1333, 458] on span "Assess Students" at bounding box center [1326, 458] width 73 height 14
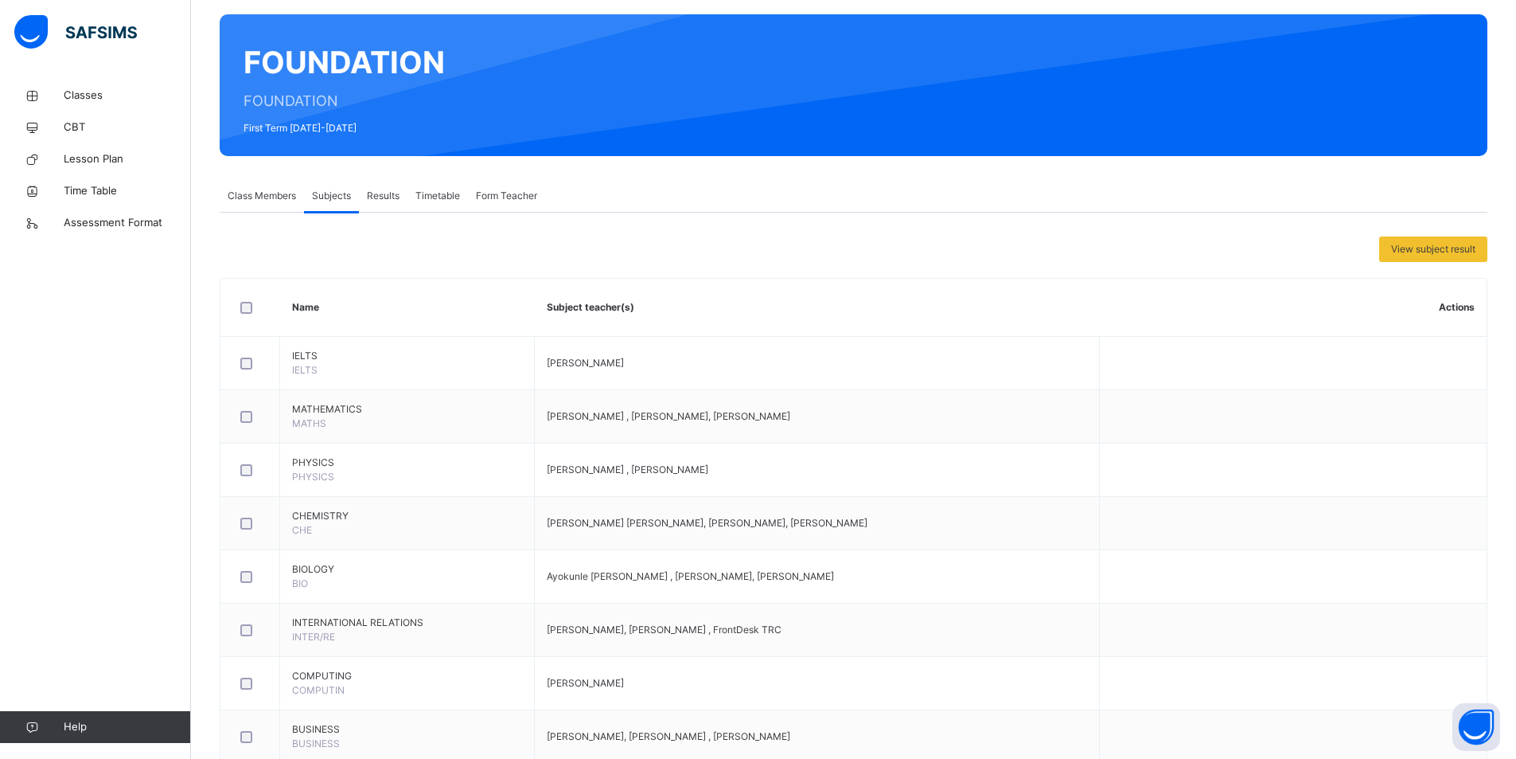
scroll to position [33, 0]
